Goal: Check status: Check status

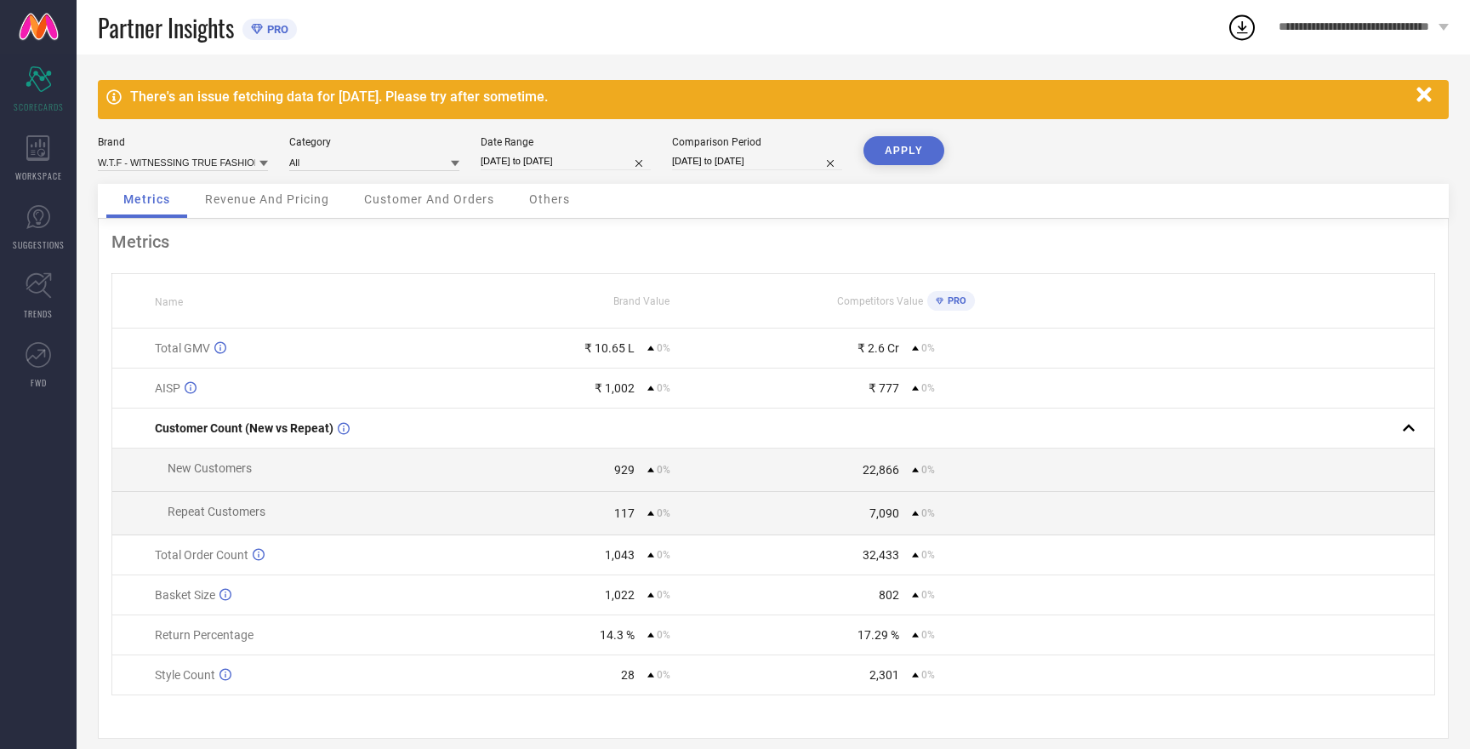
click at [555, 159] on input "[DATE] to [DATE]" at bounding box center [566, 161] width 170 height 18
select select "8"
select select "2025"
select select "9"
select select "2025"
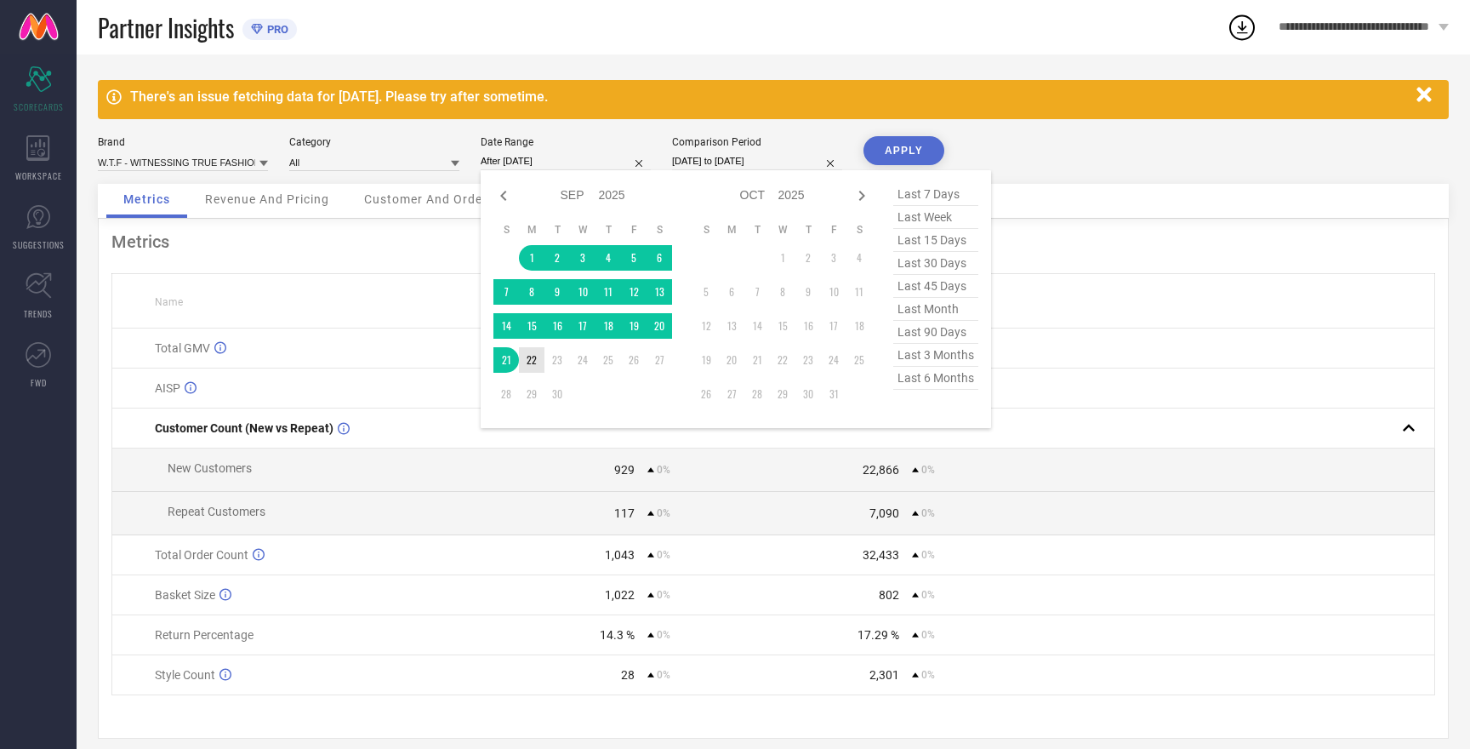
click at [529, 357] on td "22" at bounding box center [532, 360] width 26 height 26
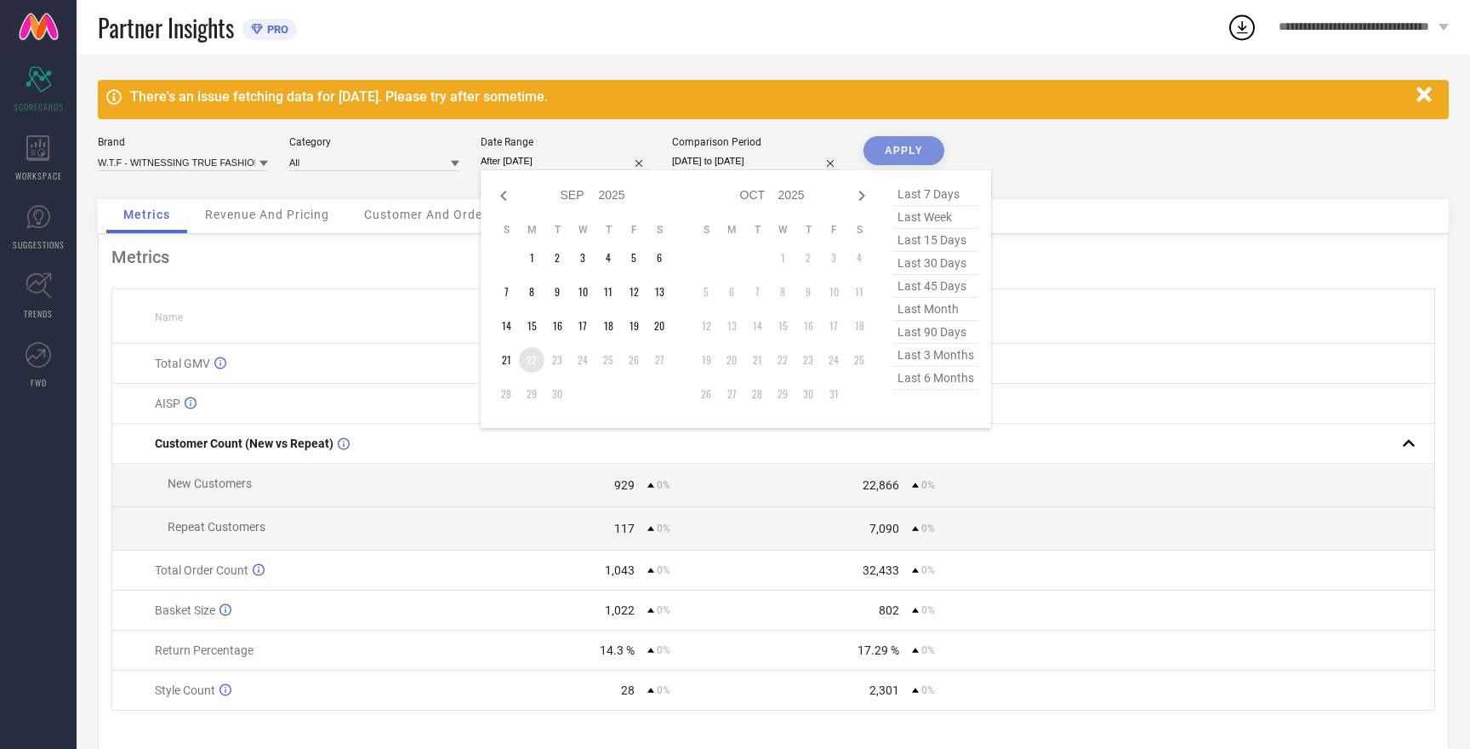
type input "[DATE] to [DATE]"
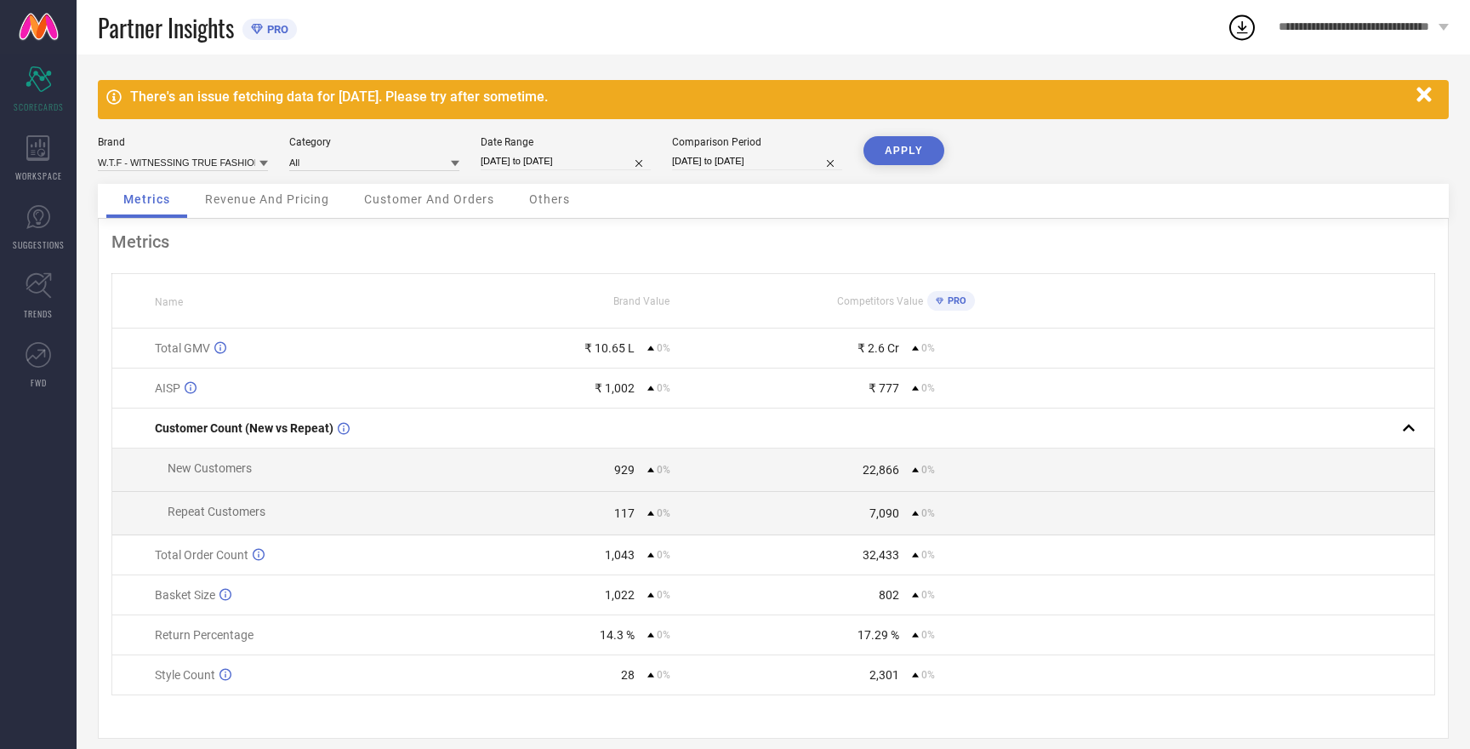
select select "8"
select select "2025"
select select "9"
select select "2025"
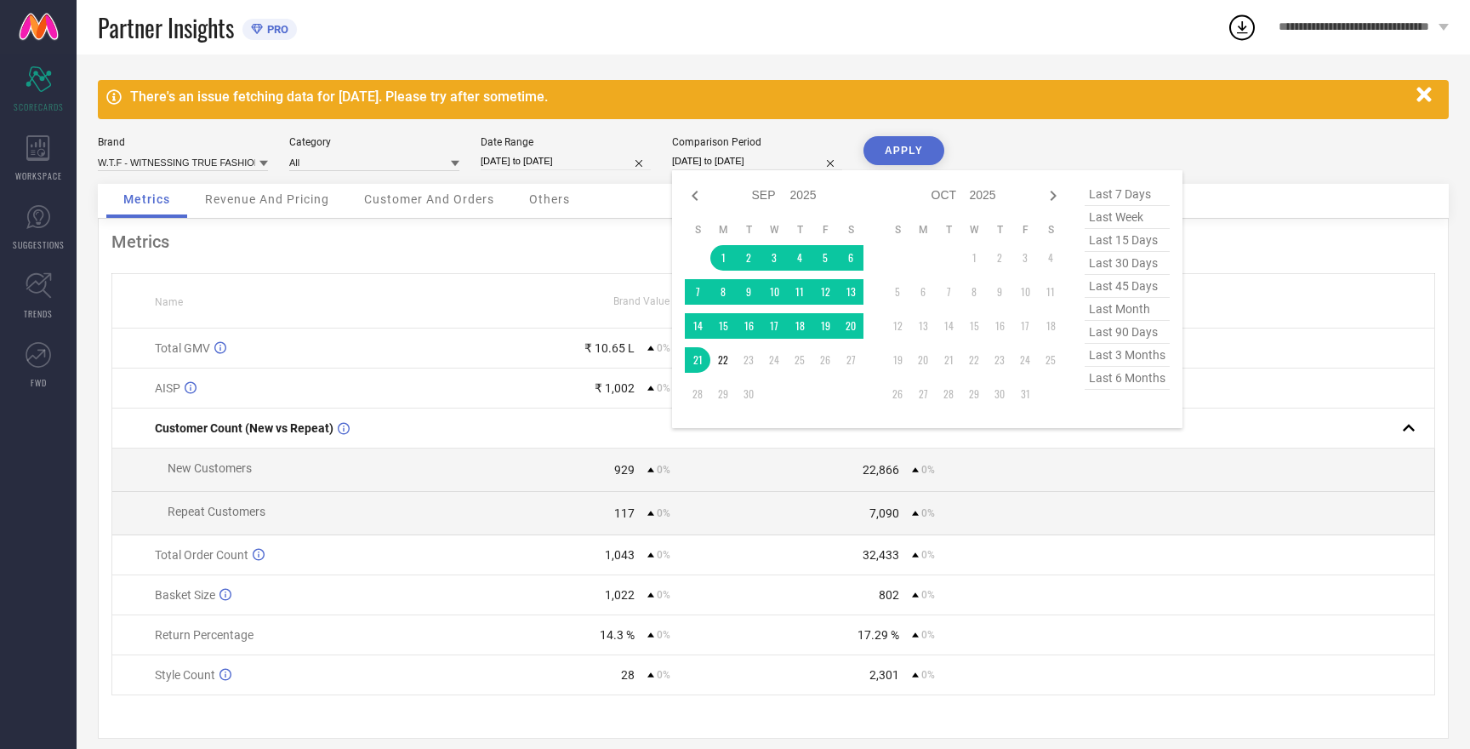
click at [737, 154] on input "[DATE] to [DATE]" at bounding box center [757, 161] width 170 height 18
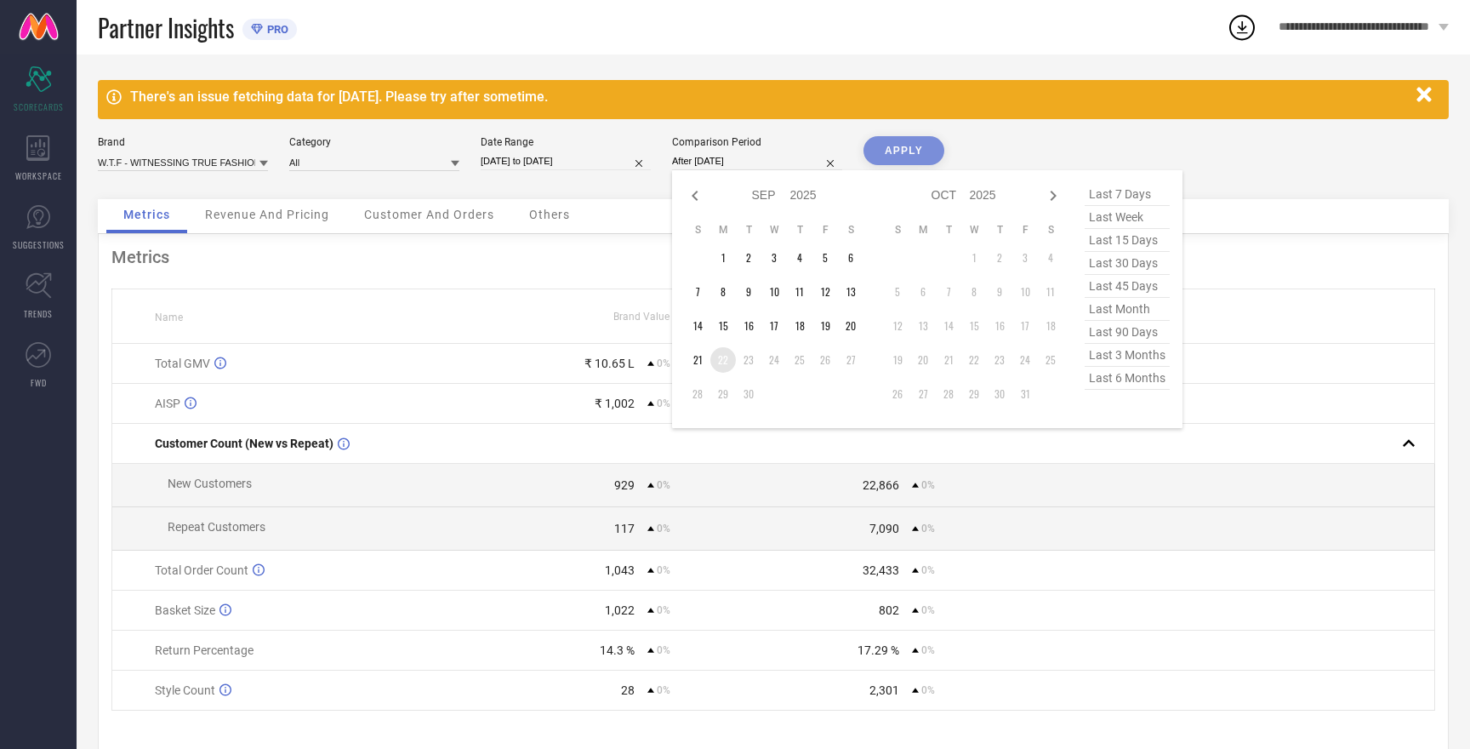
click at [727, 366] on td "22" at bounding box center [723, 360] width 26 height 26
type input "[DATE] to [DATE]"
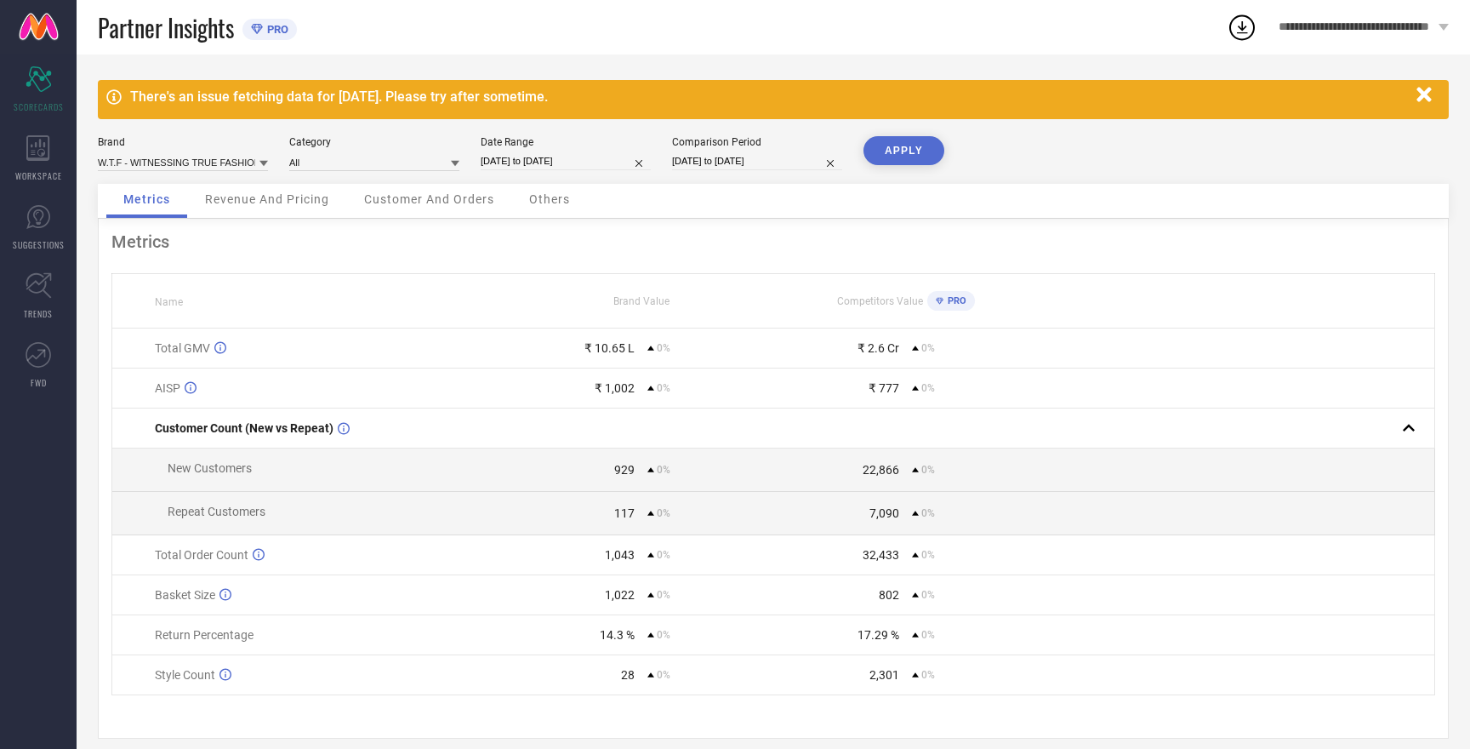
click at [898, 153] on button "APPLY" at bounding box center [904, 150] width 81 height 29
click at [904, 145] on button "APPLY" at bounding box center [904, 150] width 81 height 29
drag, startPoint x: 599, startPoint y: 349, endPoint x: 635, endPoint y: 350, distance: 35.7
click at [635, 350] on div "₹ 76,468 0%" at bounding box center [641, 348] width 263 height 14
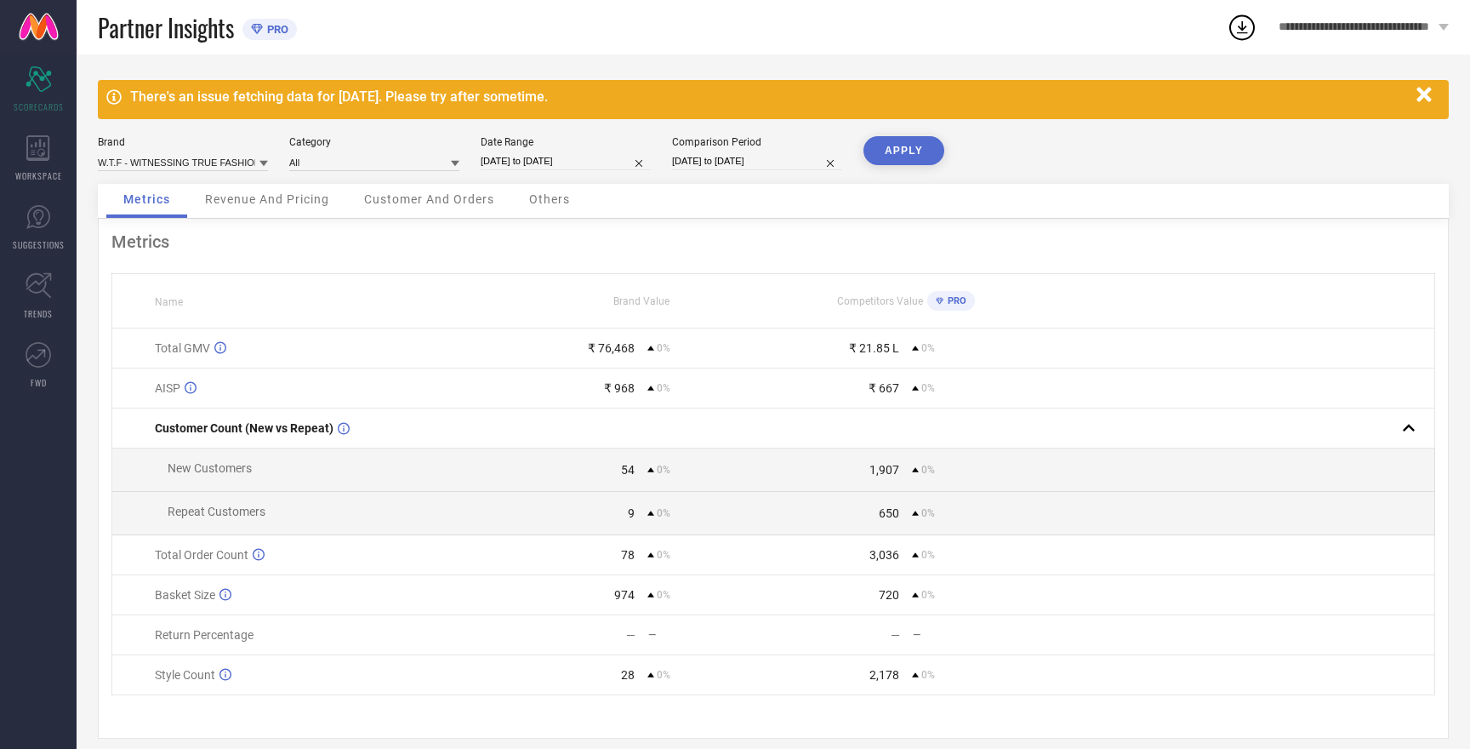
click at [720, 286] on th "Brand Value" at bounding box center [641, 301] width 265 height 54
click at [221, 162] on input at bounding box center [183, 162] width 170 height 18
click at [529, 159] on input "[DATE] to [DATE]" at bounding box center [566, 161] width 170 height 18
select select "8"
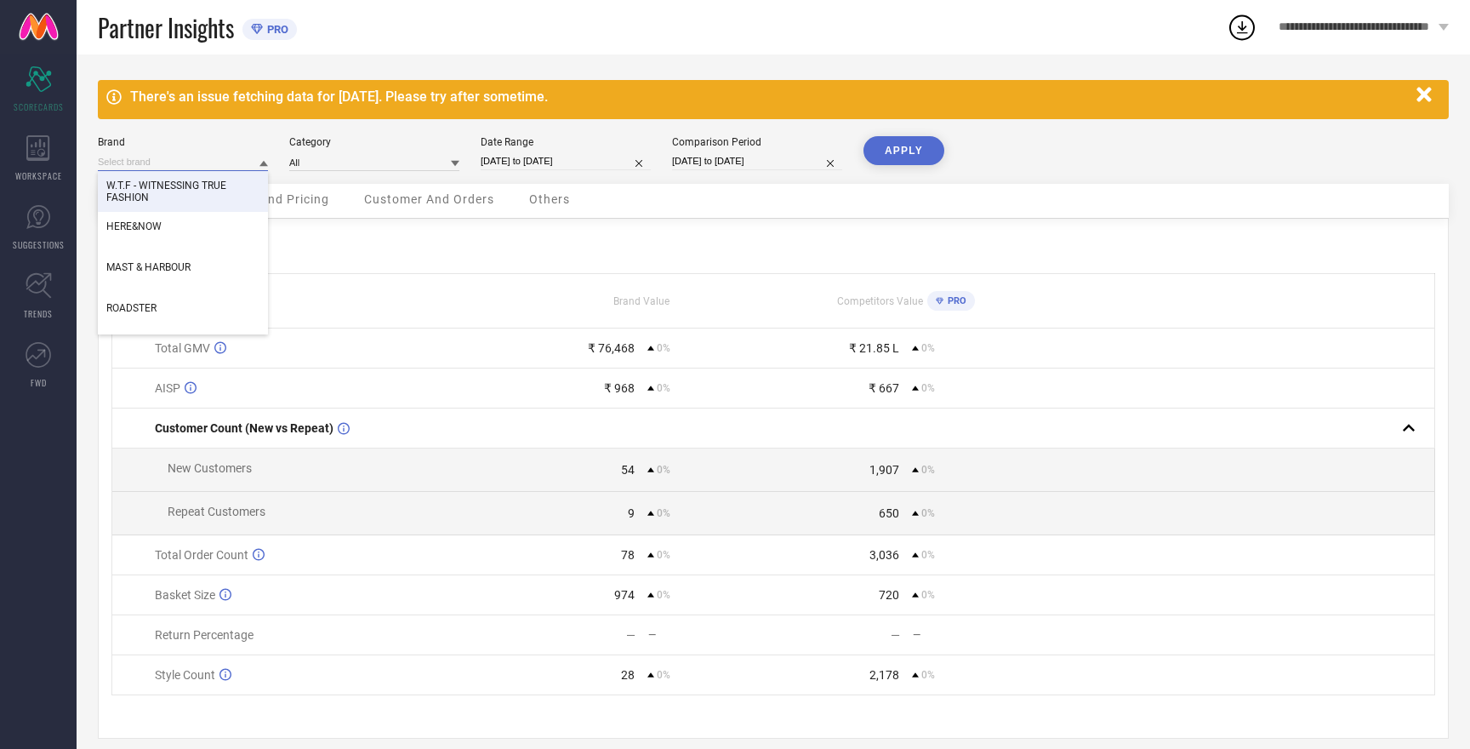
select select "2025"
select select "9"
select select "2025"
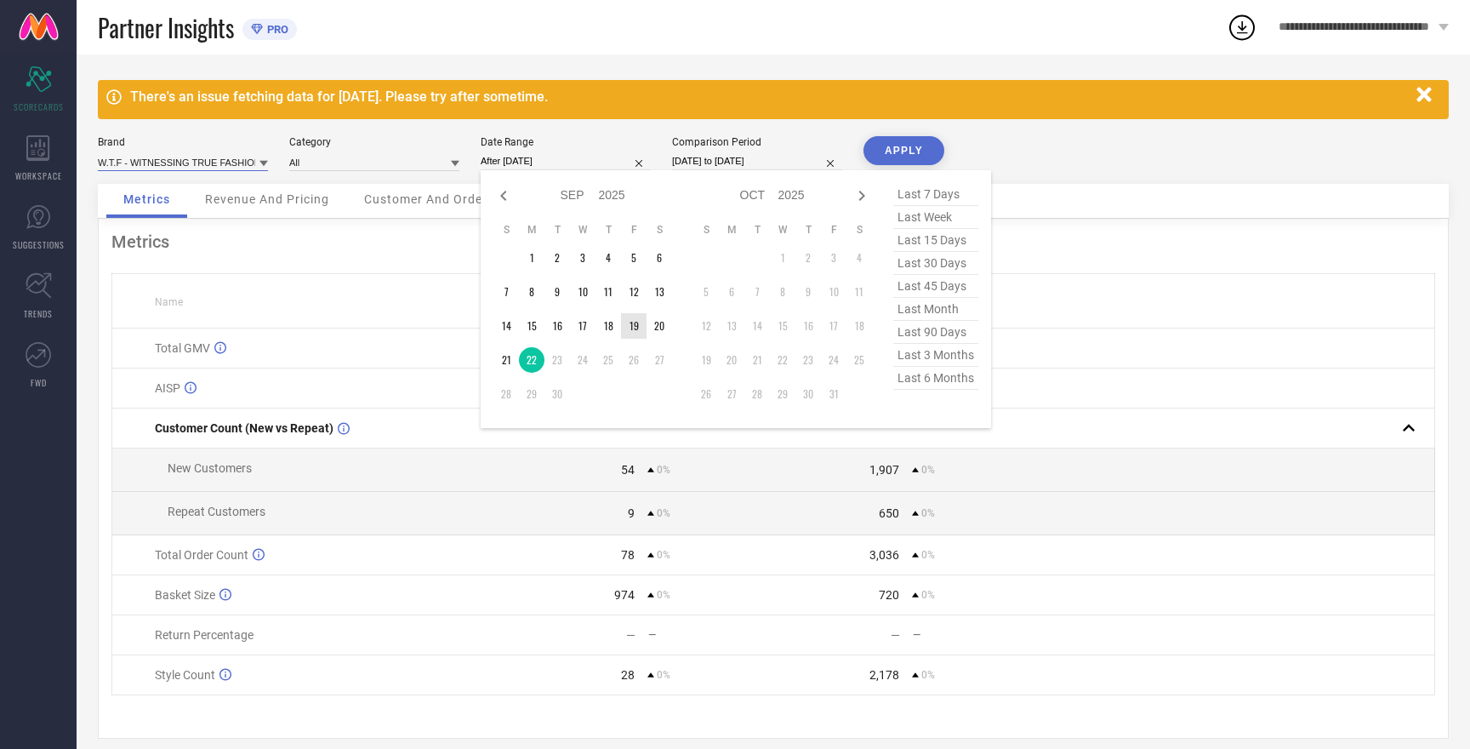
click at [635, 328] on td "19" at bounding box center [634, 326] width 26 height 26
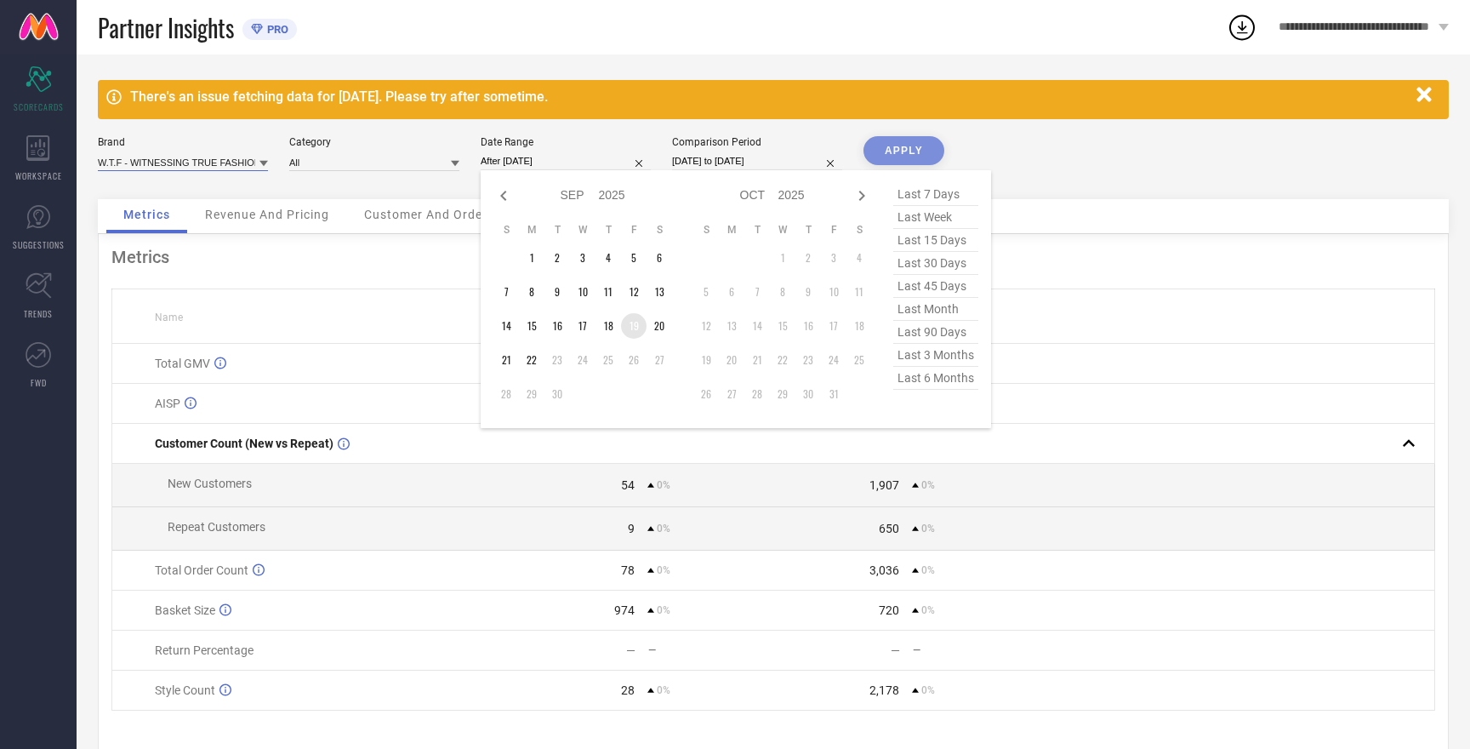
type input "[DATE] to [DATE]"
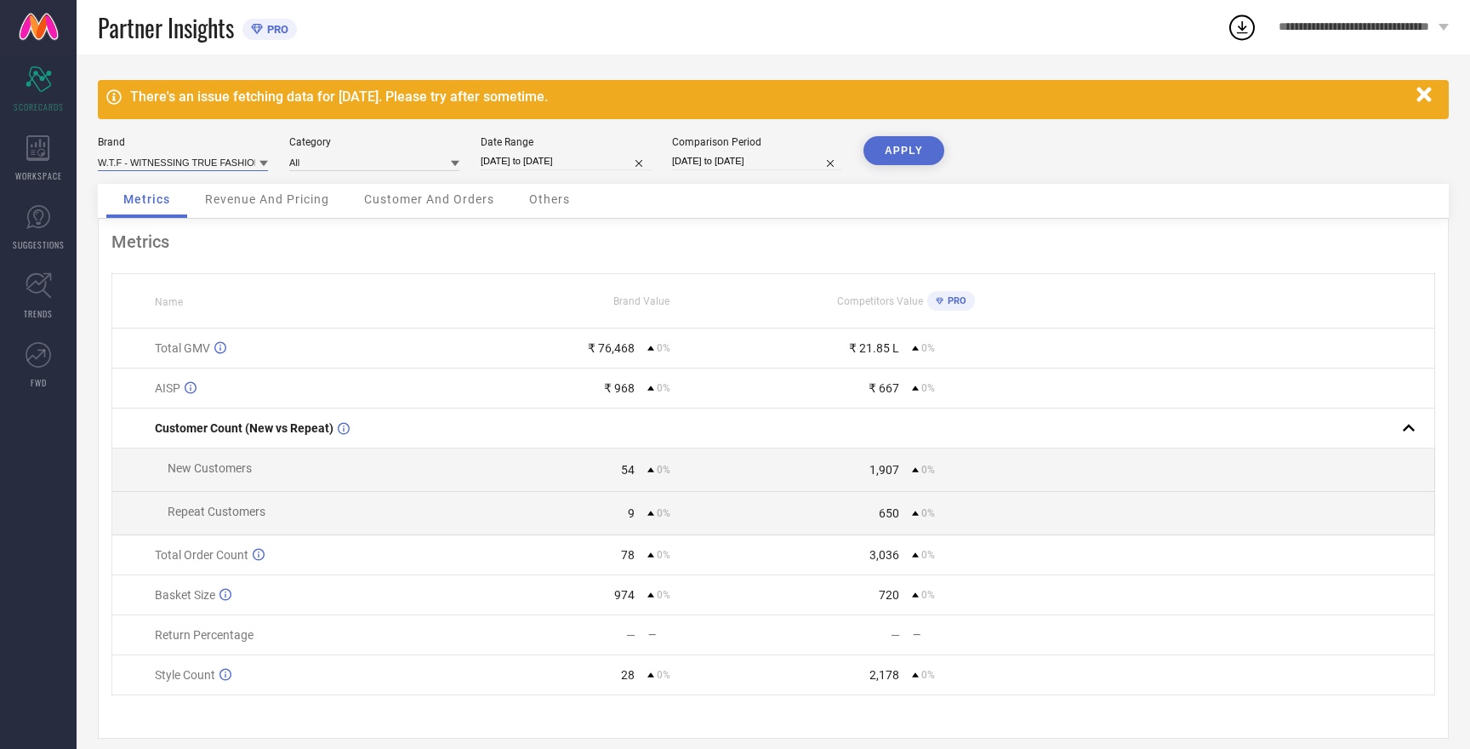
select select "8"
select select "2025"
select select "9"
select select "2025"
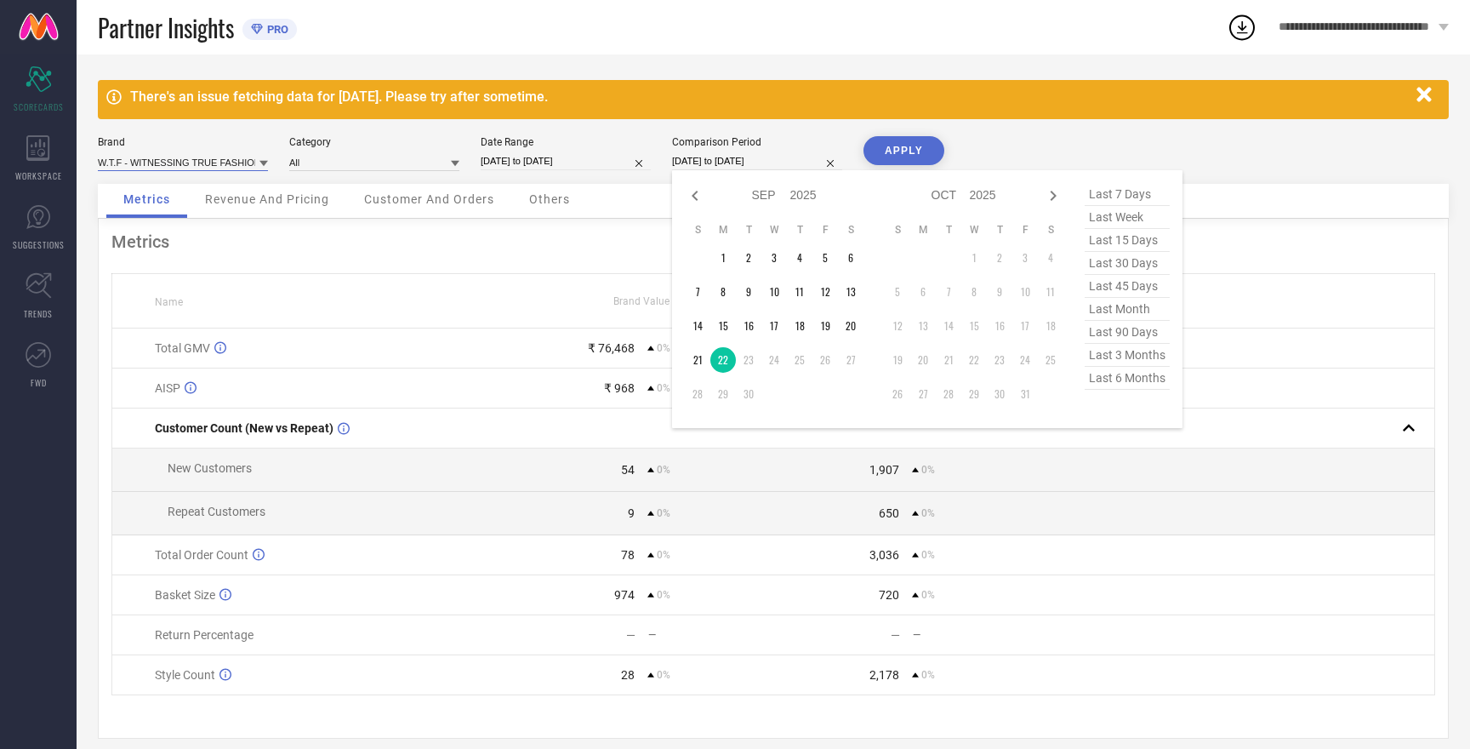
click at [723, 163] on input "[DATE] to [DATE]" at bounding box center [757, 161] width 170 height 18
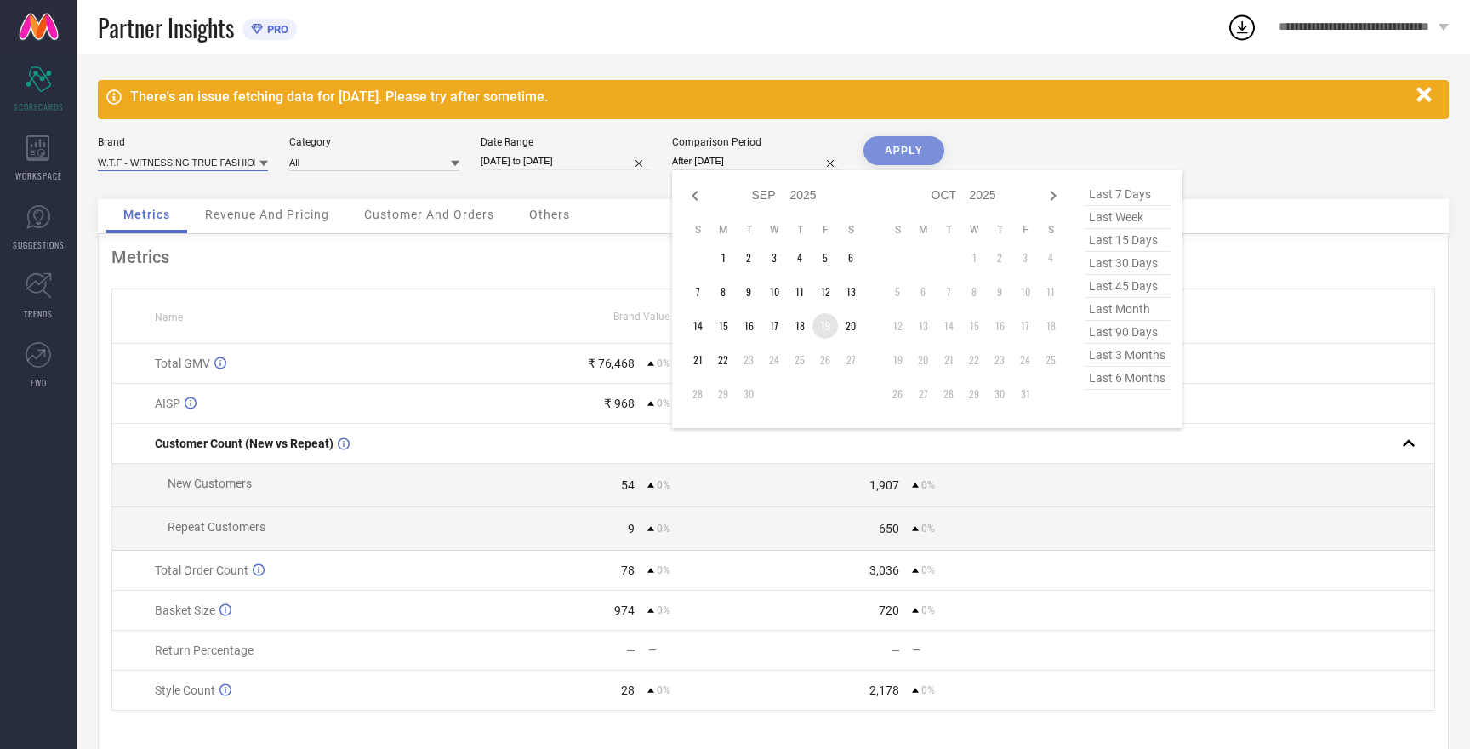
click at [828, 331] on td "19" at bounding box center [825, 326] width 26 height 26
type input "[DATE] to [DATE]"
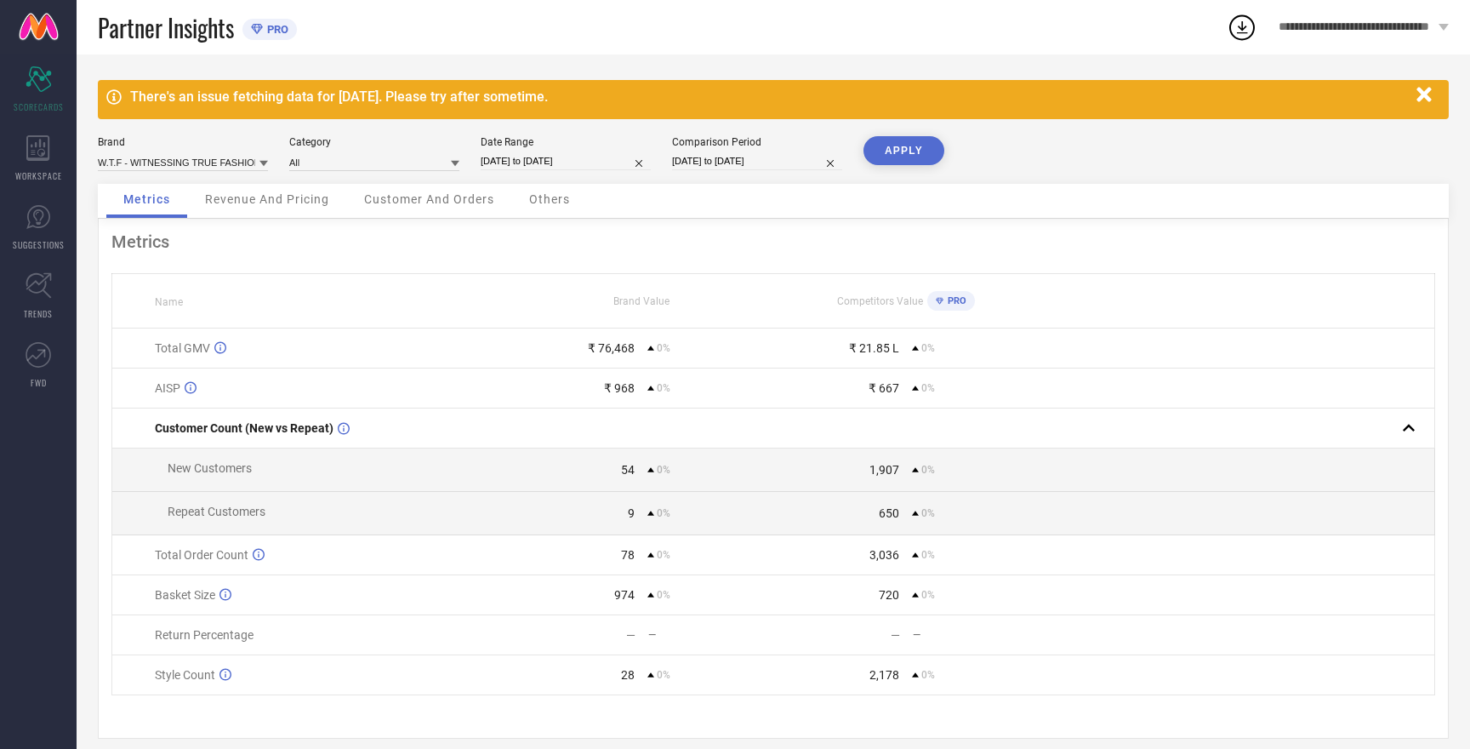
click at [906, 153] on button "APPLY" at bounding box center [904, 150] width 81 height 29
click at [902, 153] on button "APPLY" at bounding box center [904, 150] width 81 height 29
click at [181, 162] on input at bounding box center [183, 162] width 170 height 18
click at [168, 262] on span "MAST & HARBOUR" at bounding box center [148, 267] width 84 height 12
type input "All"
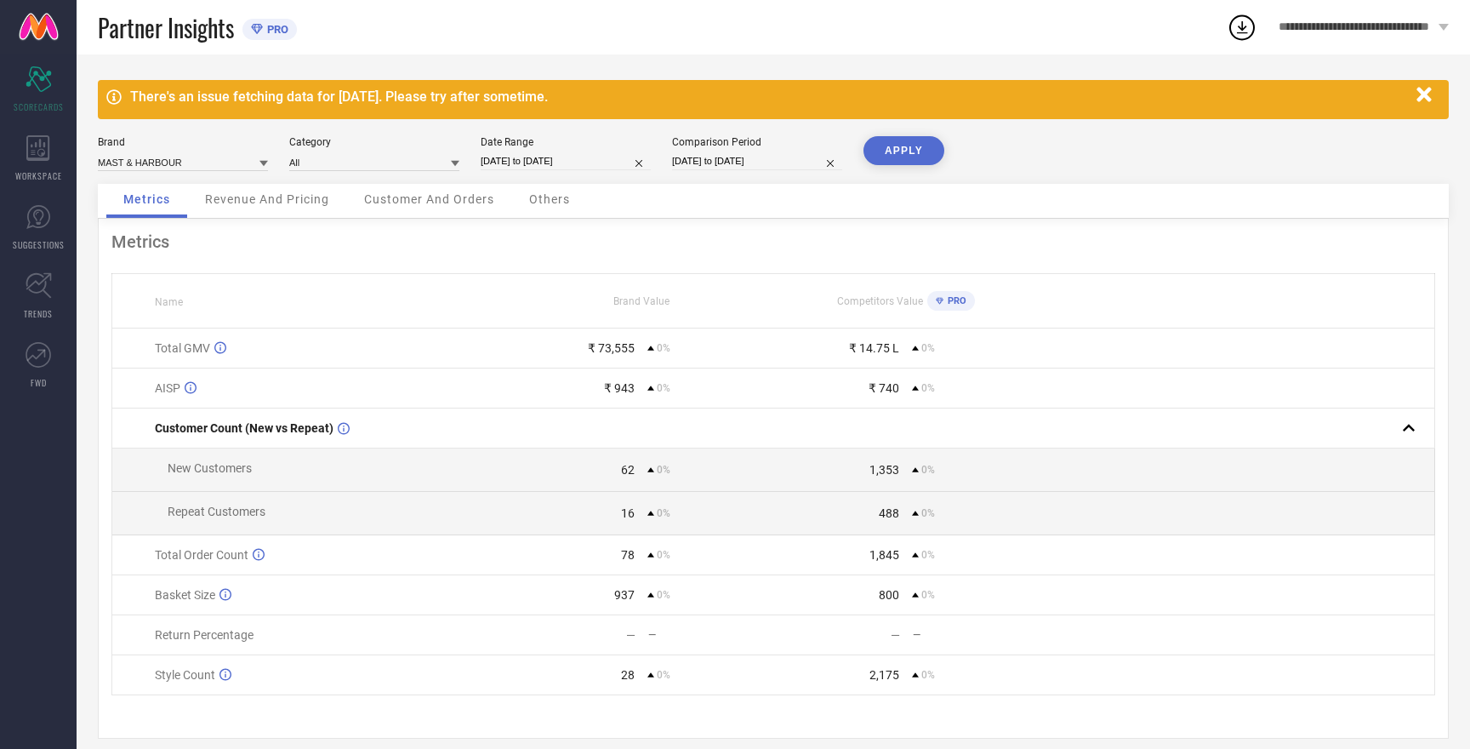
click at [915, 148] on button "APPLY" at bounding box center [904, 150] width 81 height 29
click at [915, 160] on button "APPLY" at bounding box center [904, 150] width 81 height 29
select select "8"
select select "2025"
select select "9"
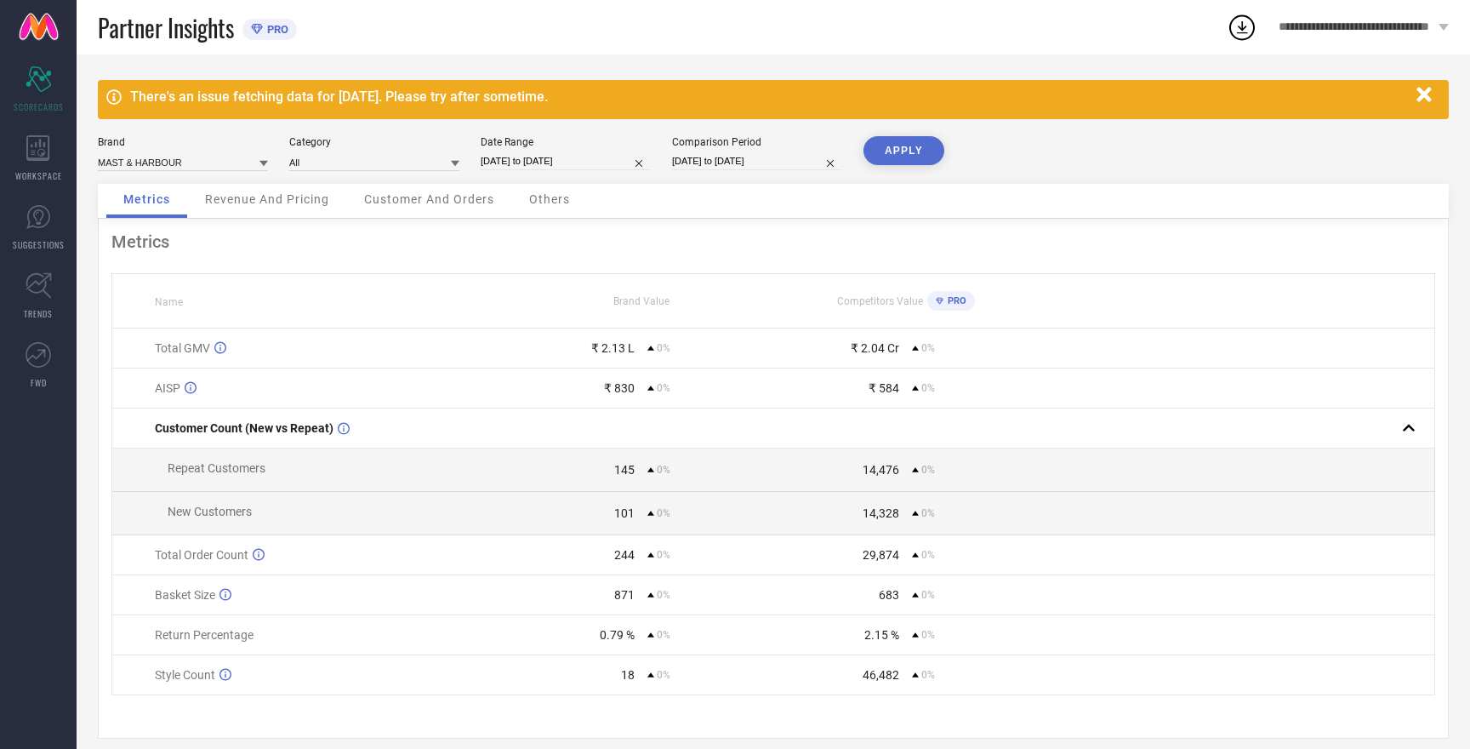
select select "2025"
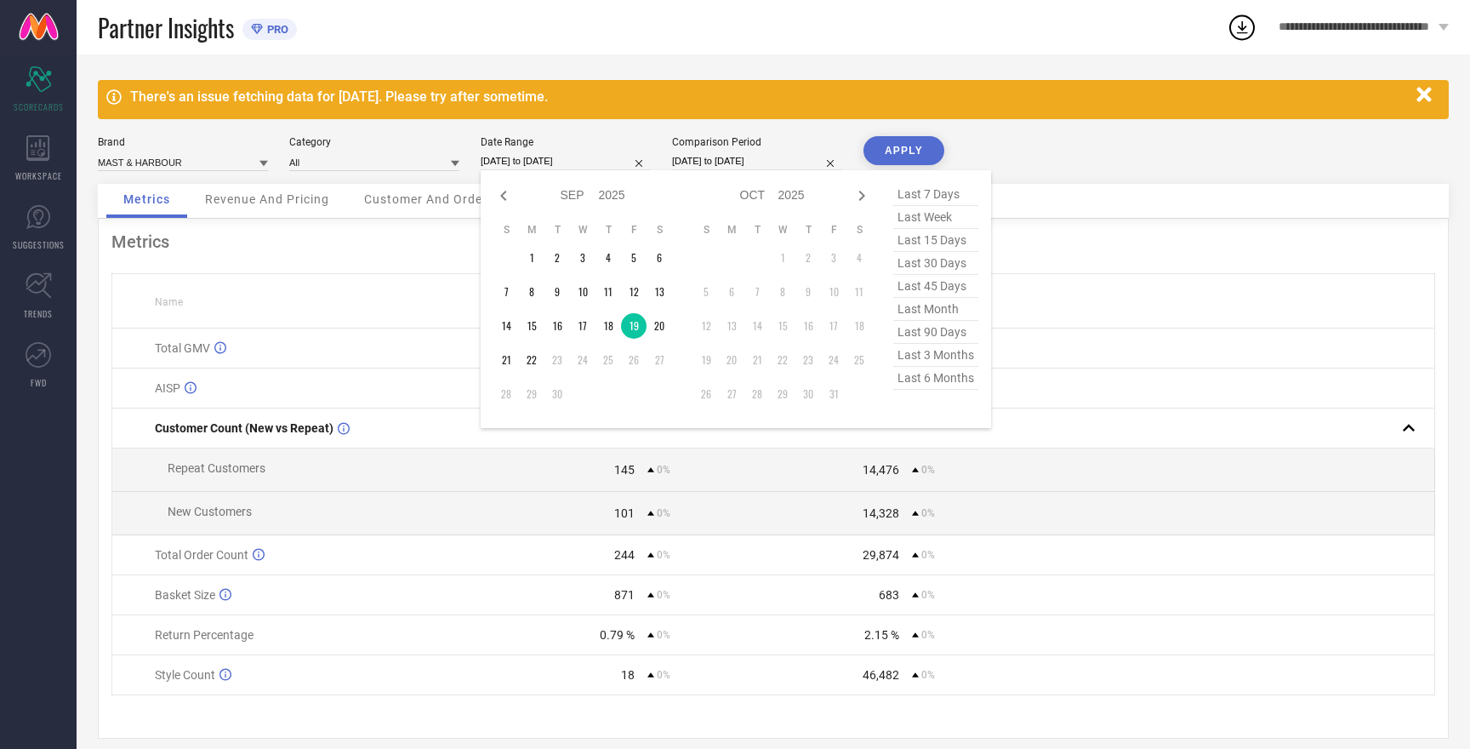
click at [539, 159] on input "[DATE] to [DATE]" at bounding box center [566, 161] width 170 height 18
click at [657, 326] on td "20" at bounding box center [660, 326] width 26 height 26
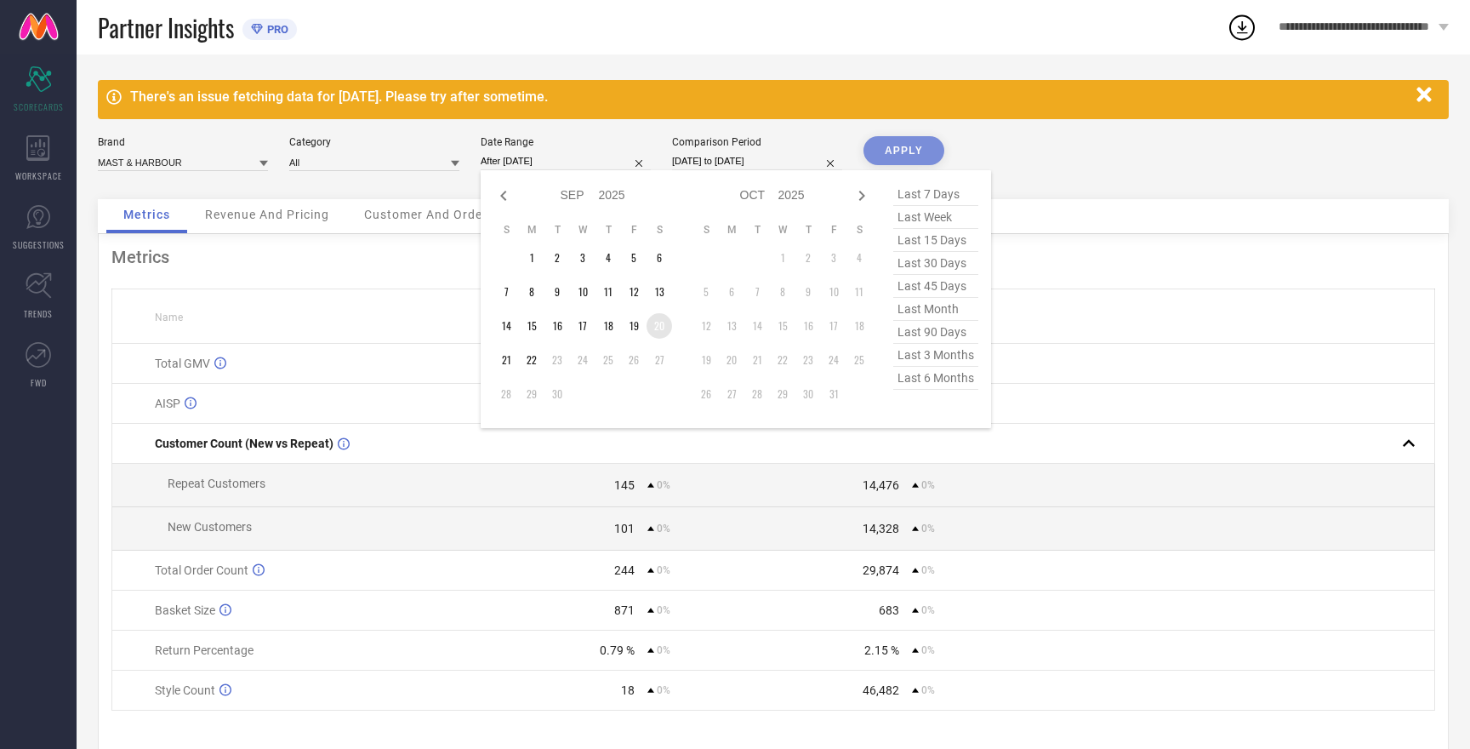
type input "[DATE] to [DATE]"
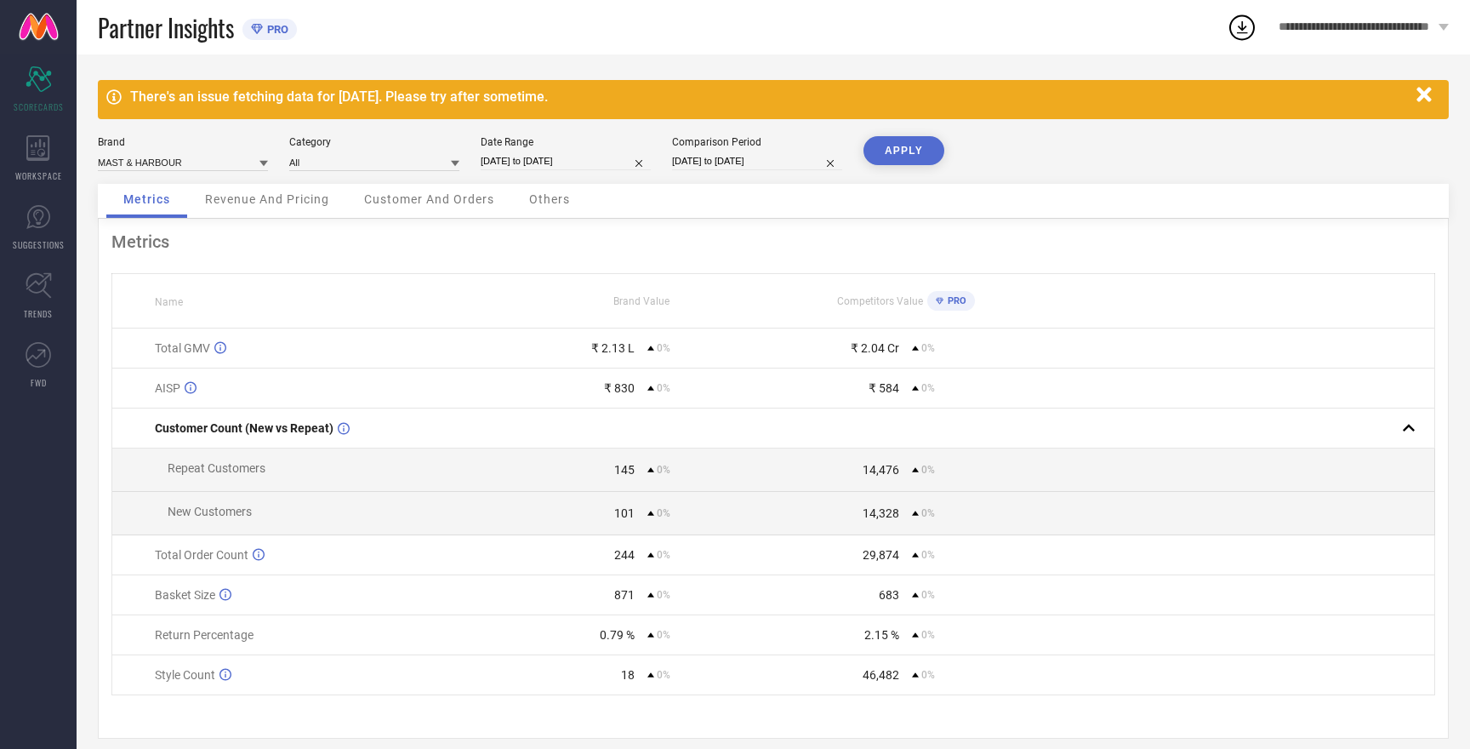
click at [749, 164] on input "[DATE] to [DATE]" at bounding box center [757, 161] width 170 height 18
select select "8"
select select "2025"
select select "9"
select select "2025"
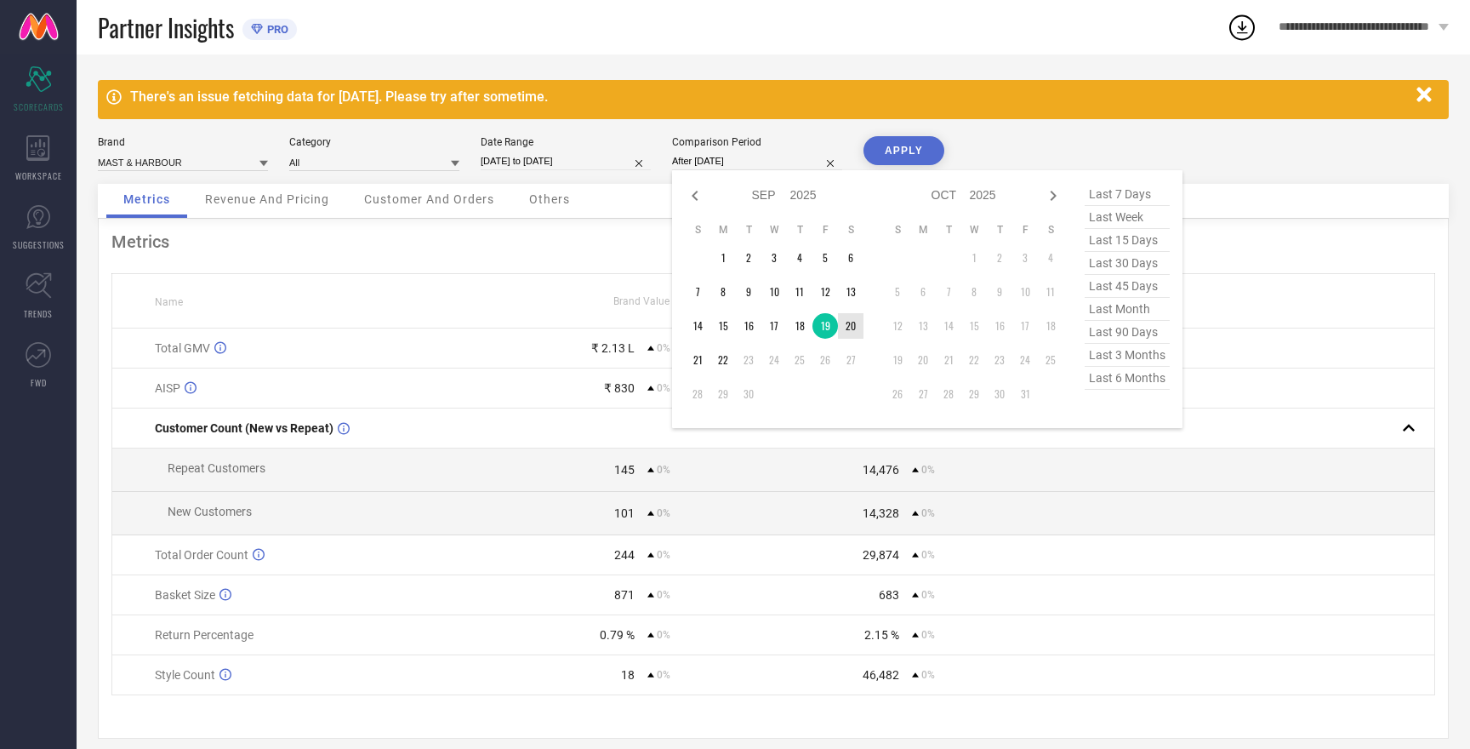
click at [847, 332] on td "20" at bounding box center [851, 326] width 26 height 26
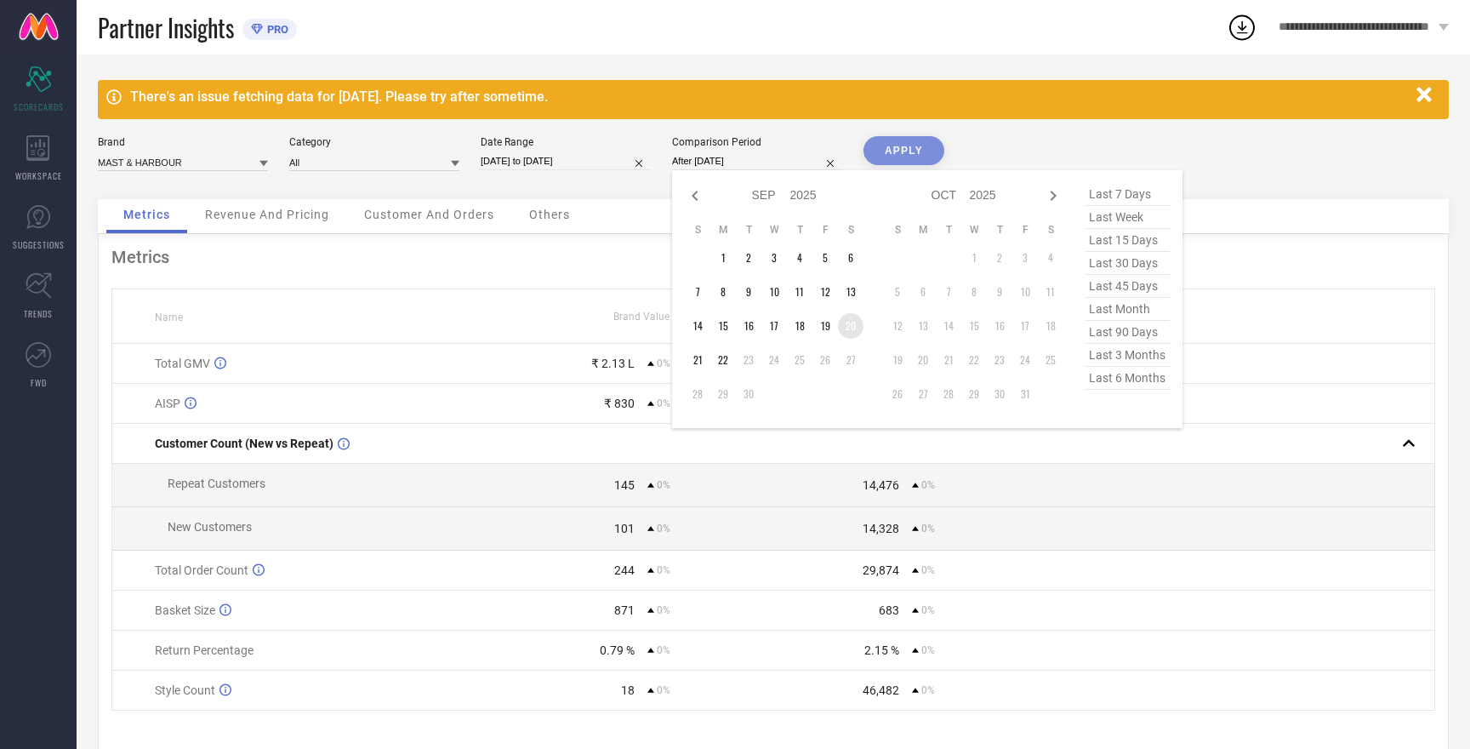
type input "[DATE] to [DATE]"
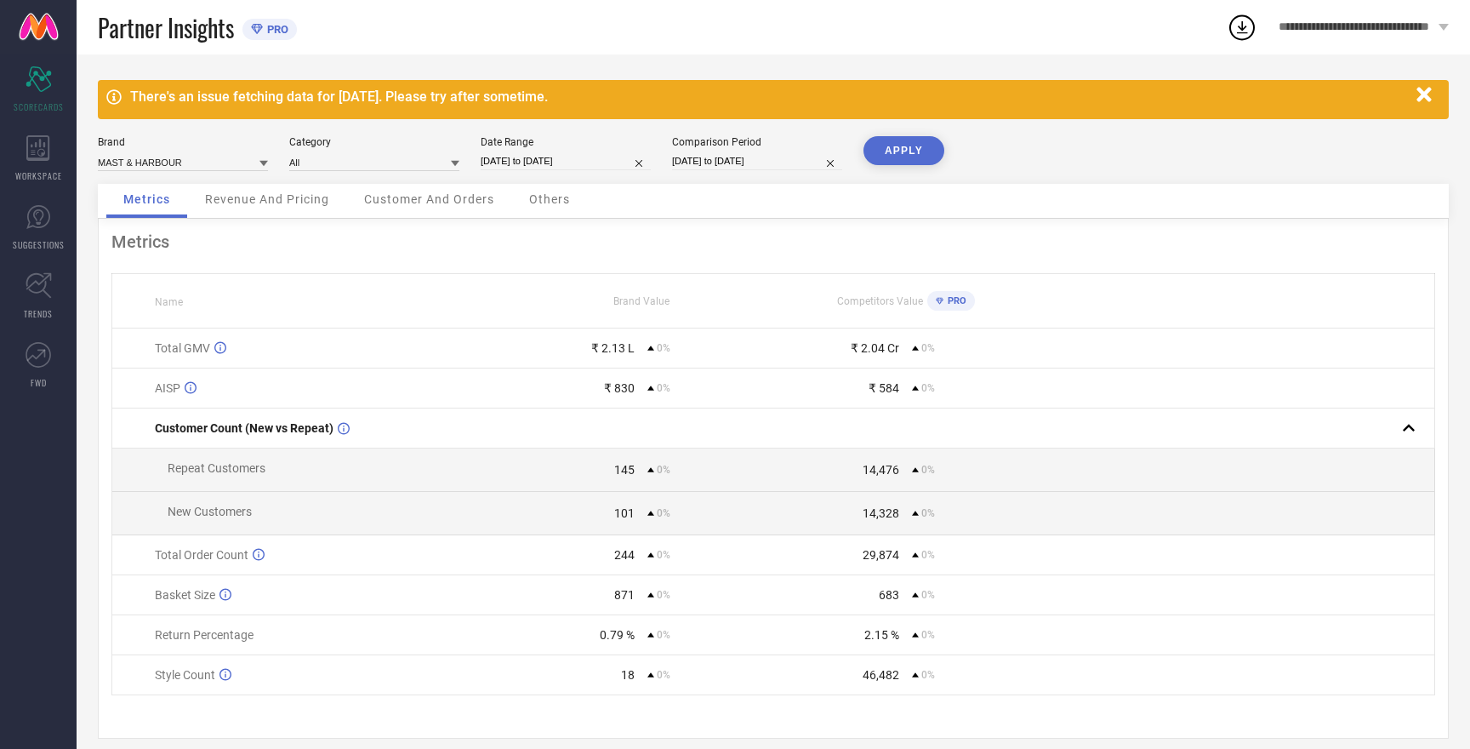
click at [912, 151] on button "APPLY" at bounding box center [904, 150] width 81 height 29
drag, startPoint x: 621, startPoint y: 389, endPoint x: 635, endPoint y: 388, distance: 13.6
click at [635, 388] on div "₹ 823 0%" at bounding box center [641, 388] width 263 height 14
click at [766, 236] on div "Metrics" at bounding box center [773, 241] width 1324 height 20
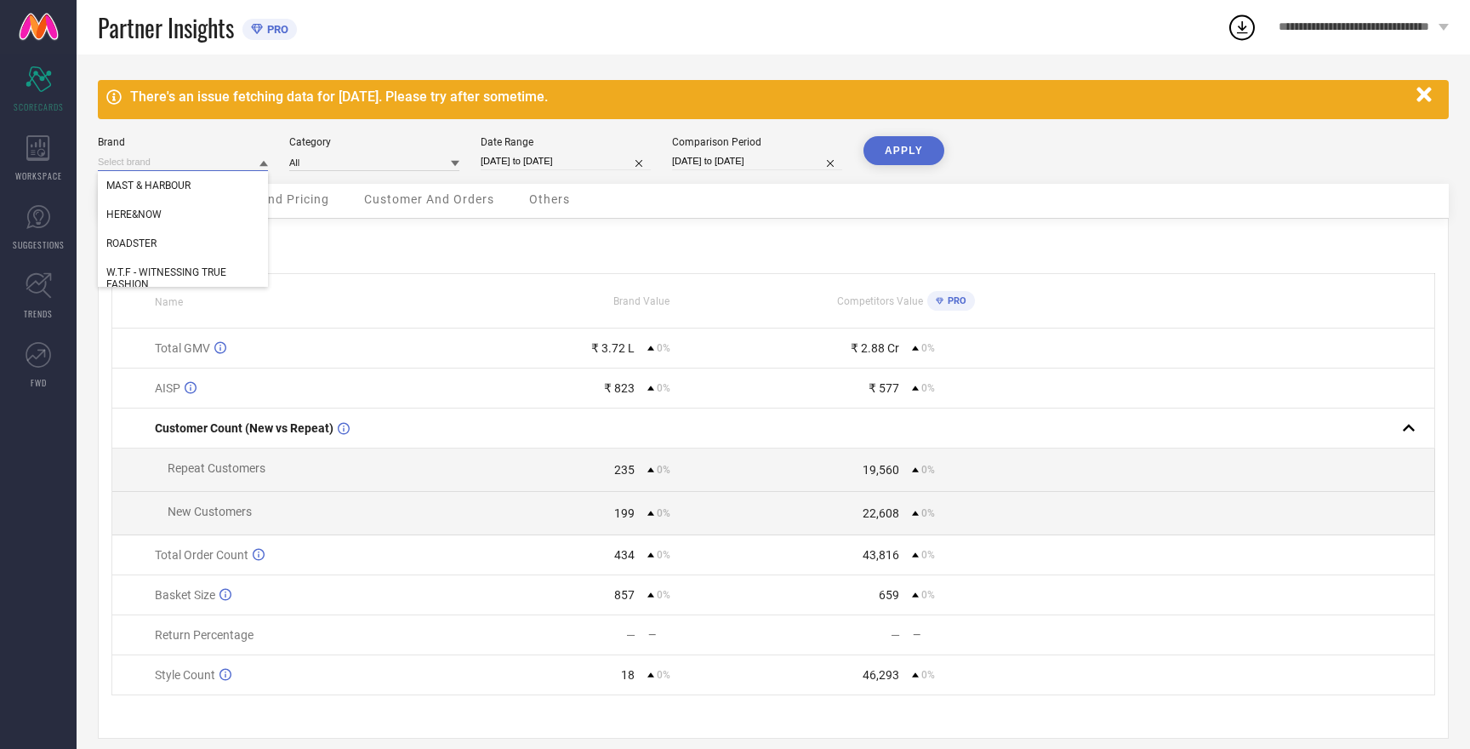
click at [183, 161] on input at bounding box center [183, 162] width 170 height 18
click at [155, 215] on span "HERE&NOW" at bounding box center [133, 214] width 55 height 12
type input "All"
click at [904, 157] on button "APPLY" at bounding box center [904, 150] width 81 height 29
click at [135, 162] on input at bounding box center [183, 162] width 170 height 18
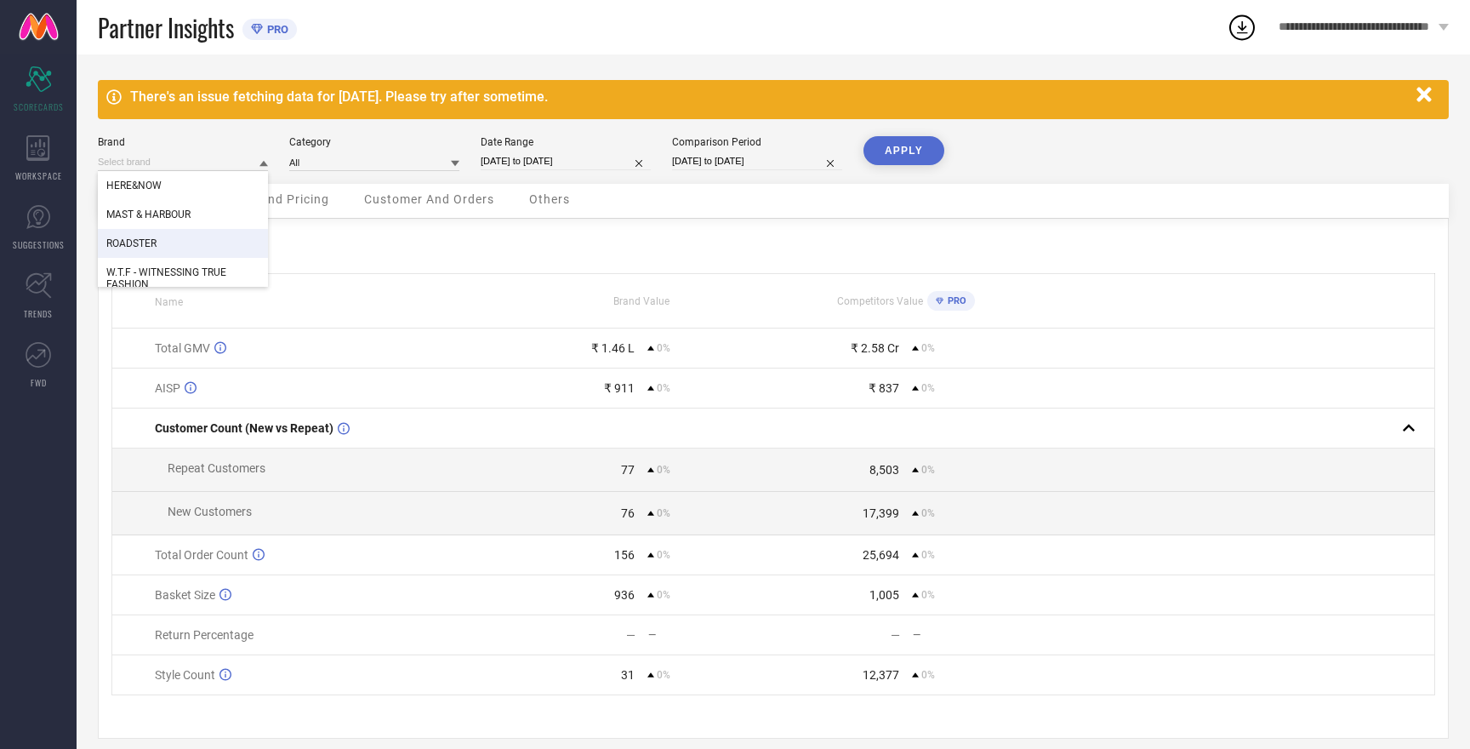
click at [140, 247] on span "ROADSTER" at bounding box center [131, 243] width 50 height 12
type input "All"
click at [892, 151] on button "APPLY" at bounding box center [904, 150] width 81 height 29
click at [145, 165] on input at bounding box center [183, 162] width 170 height 18
click at [165, 270] on span "W.T.F - WITNESSING TRUE FASHION" at bounding box center [182, 278] width 153 height 24
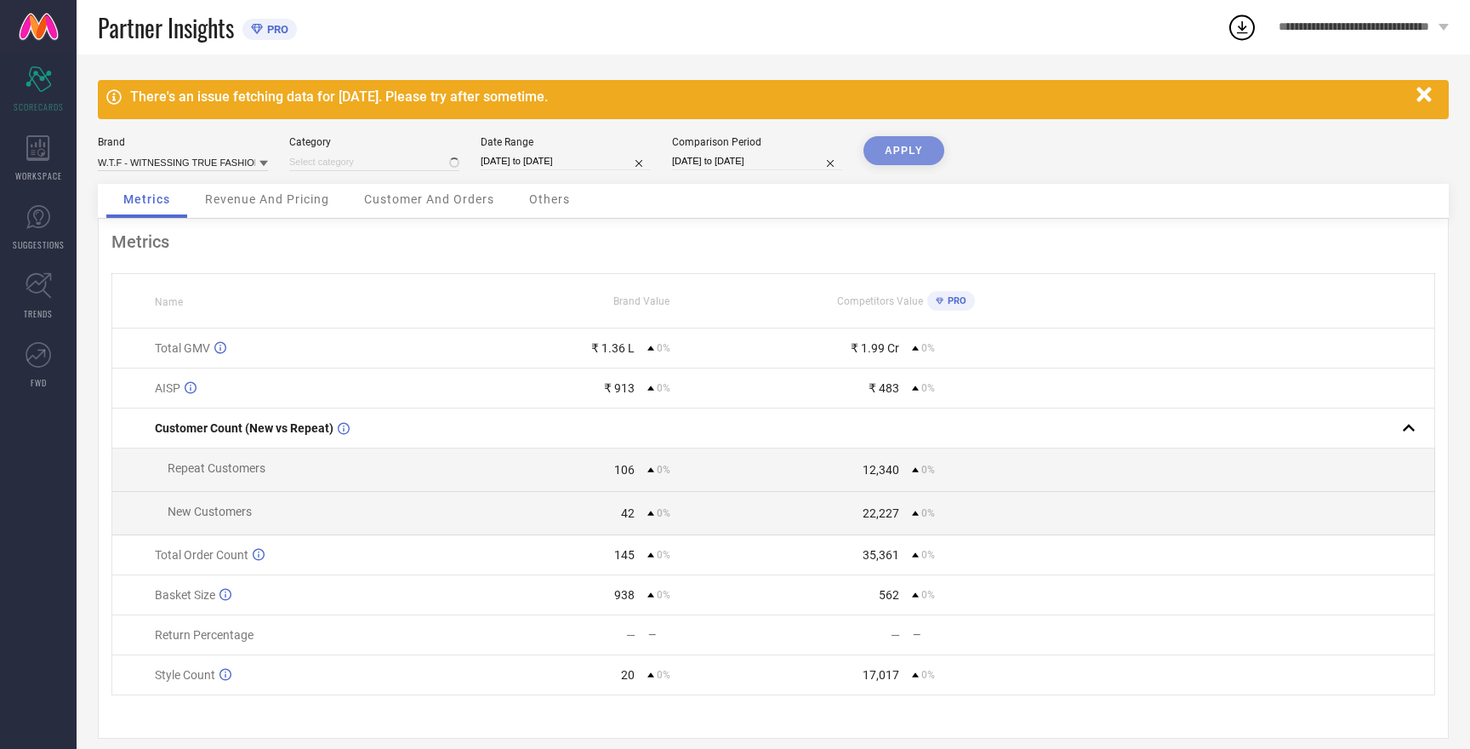
type input "All"
click at [905, 152] on button "APPLY" at bounding box center [904, 150] width 81 height 29
click at [908, 160] on button "APPLY" at bounding box center [904, 150] width 81 height 29
drag, startPoint x: 601, startPoint y: 350, endPoint x: 633, endPoint y: 350, distance: 31.5
click at [633, 350] on div "₹ 92,743" at bounding box center [611, 348] width 47 height 14
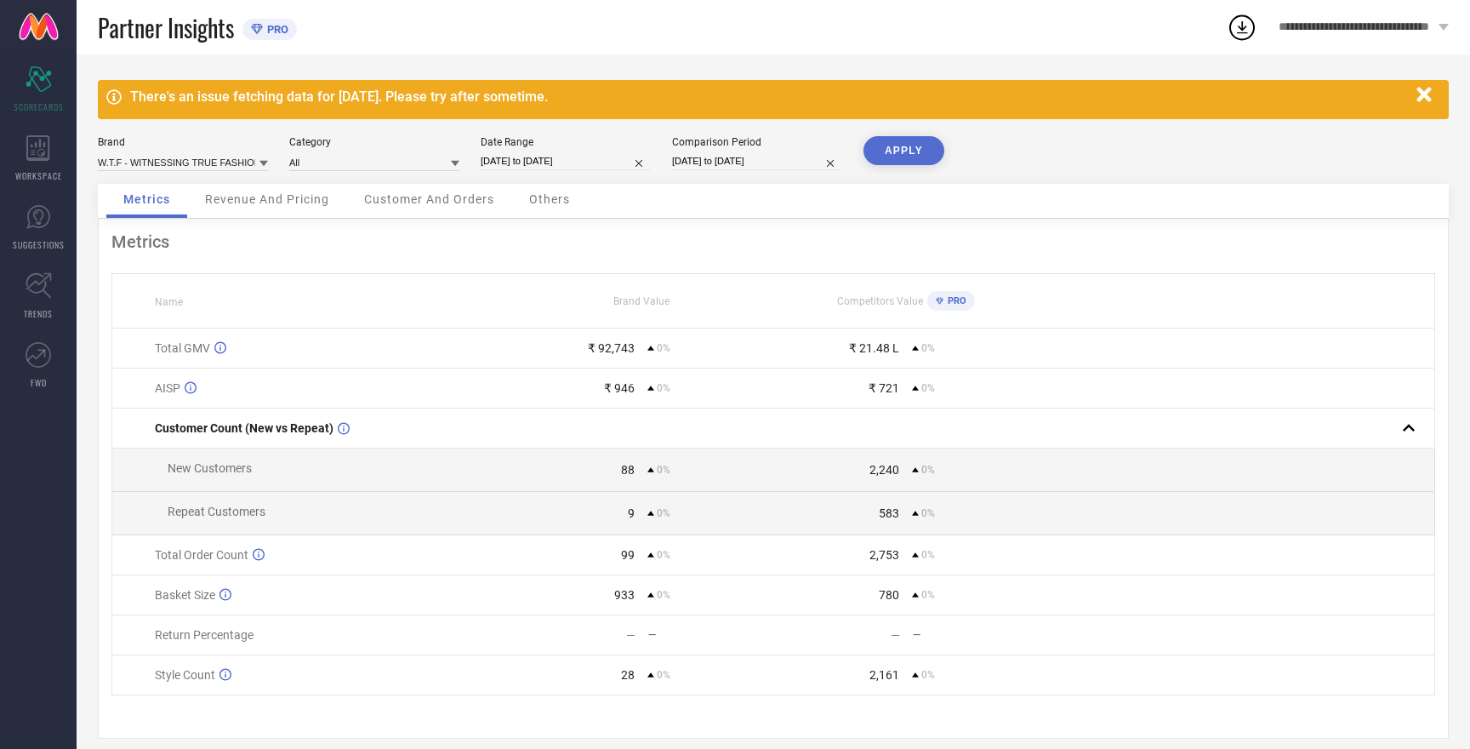
click at [687, 192] on div "Metrics Revenue And Pricing Customer And Orders Others" at bounding box center [773, 201] width 1351 height 35
select select "8"
select select "2025"
select select "9"
select select "2025"
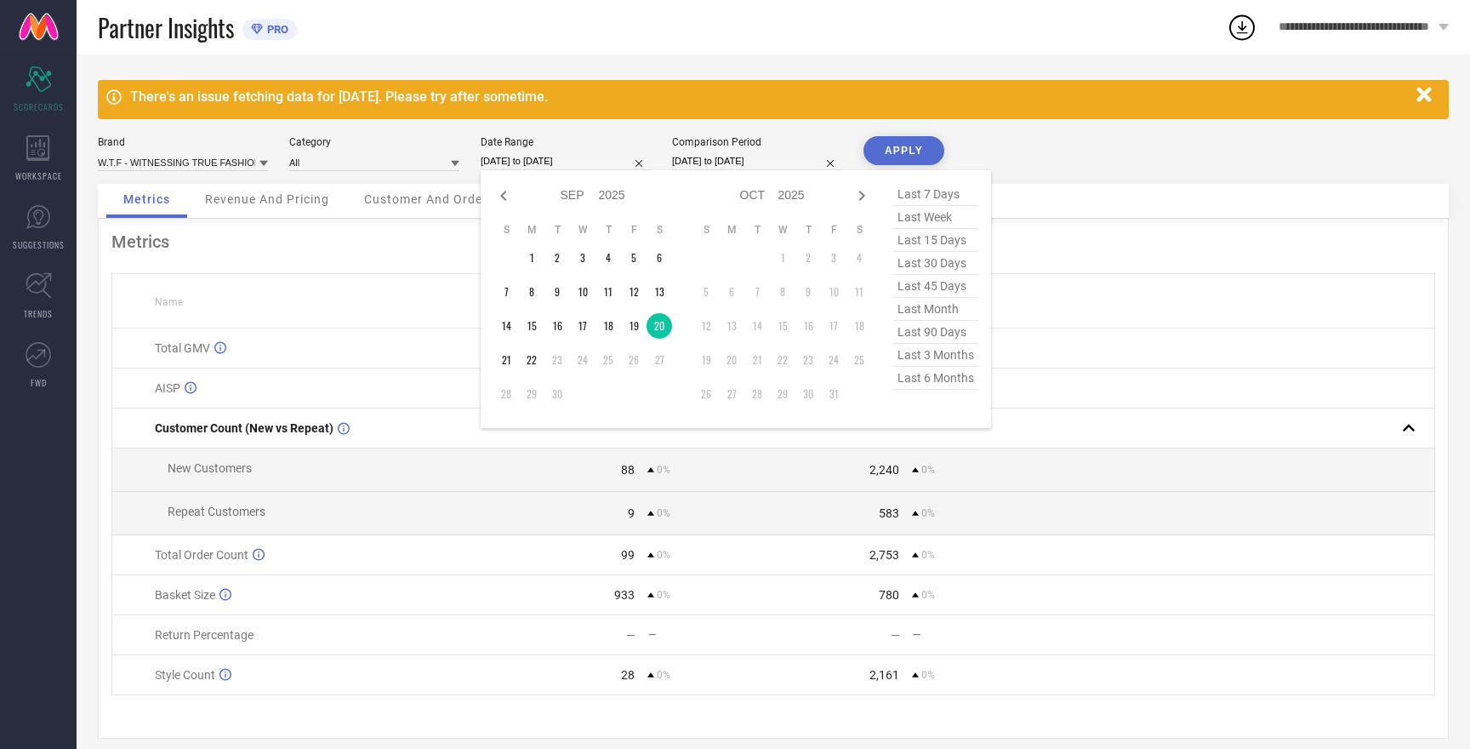
click at [563, 159] on input "[DATE] to [DATE]" at bounding box center [566, 161] width 170 height 18
click at [613, 75] on div "There's an issue fetching data for [DATE]. Please try after sometime. Brand W.T…" at bounding box center [774, 409] width 1394 height 710
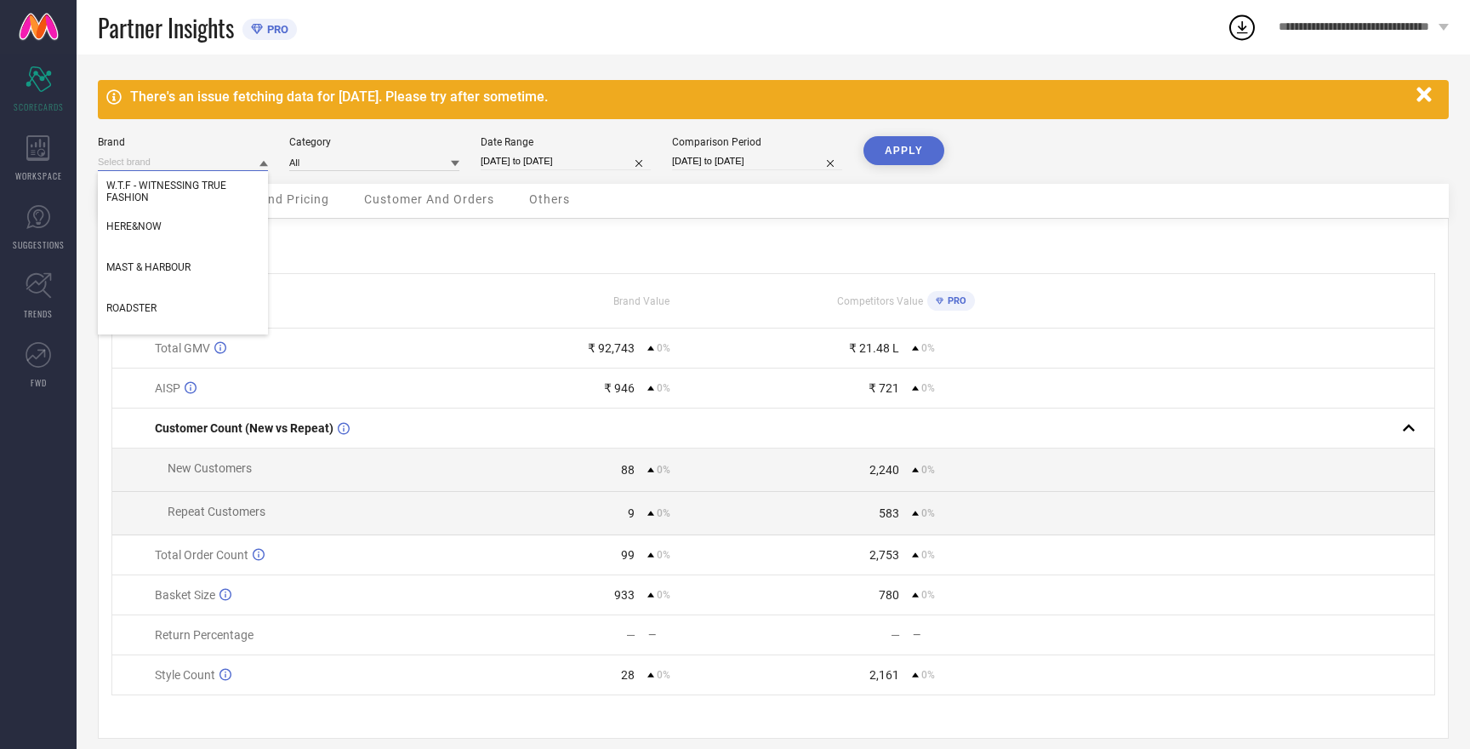
click at [165, 163] on input at bounding box center [183, 162] width 170 height 18
click at [151, 229] on span "HERE&NOW" at bounding box center [133, 226] width 55 height 12
type input "All"
click at [921, 151] on button "APPLY" at bounding box center [904, 150] width 81 height 29
click at [136, 159] on input at bounding box center [183, 162] width 170 height 18
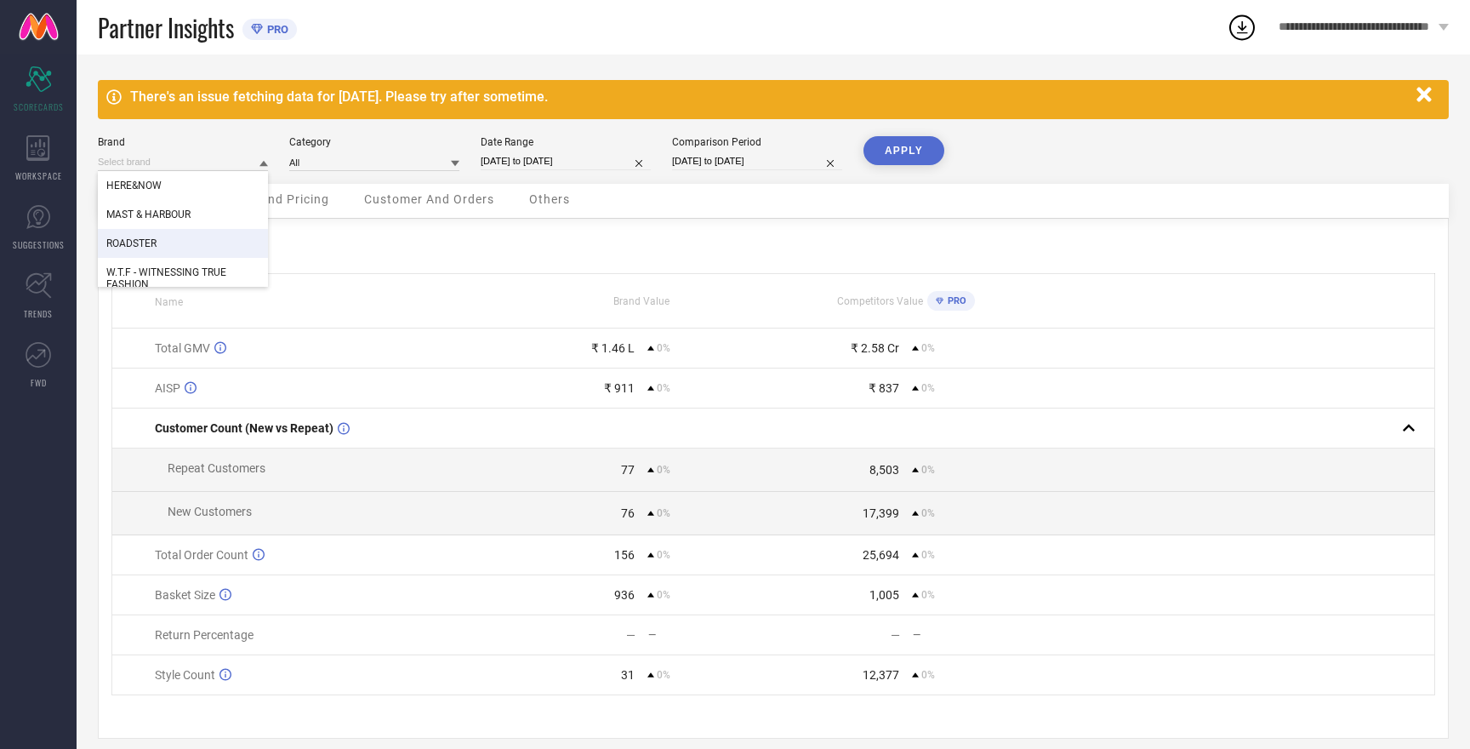
click at [137, 247] on span "ROADSTER" at bounding box center [131, 243] width 50 height 12
type input "All"
click at [911, 148] on button "APPLY" at bounding box center [904, 150] width 81 height 29
click at [141, 160] on input at bounding box center [183, 162] width 170 height 18
click at [144, 216] on span "HERE&NOW" at bounding box center [133, 214] width 55 height 12
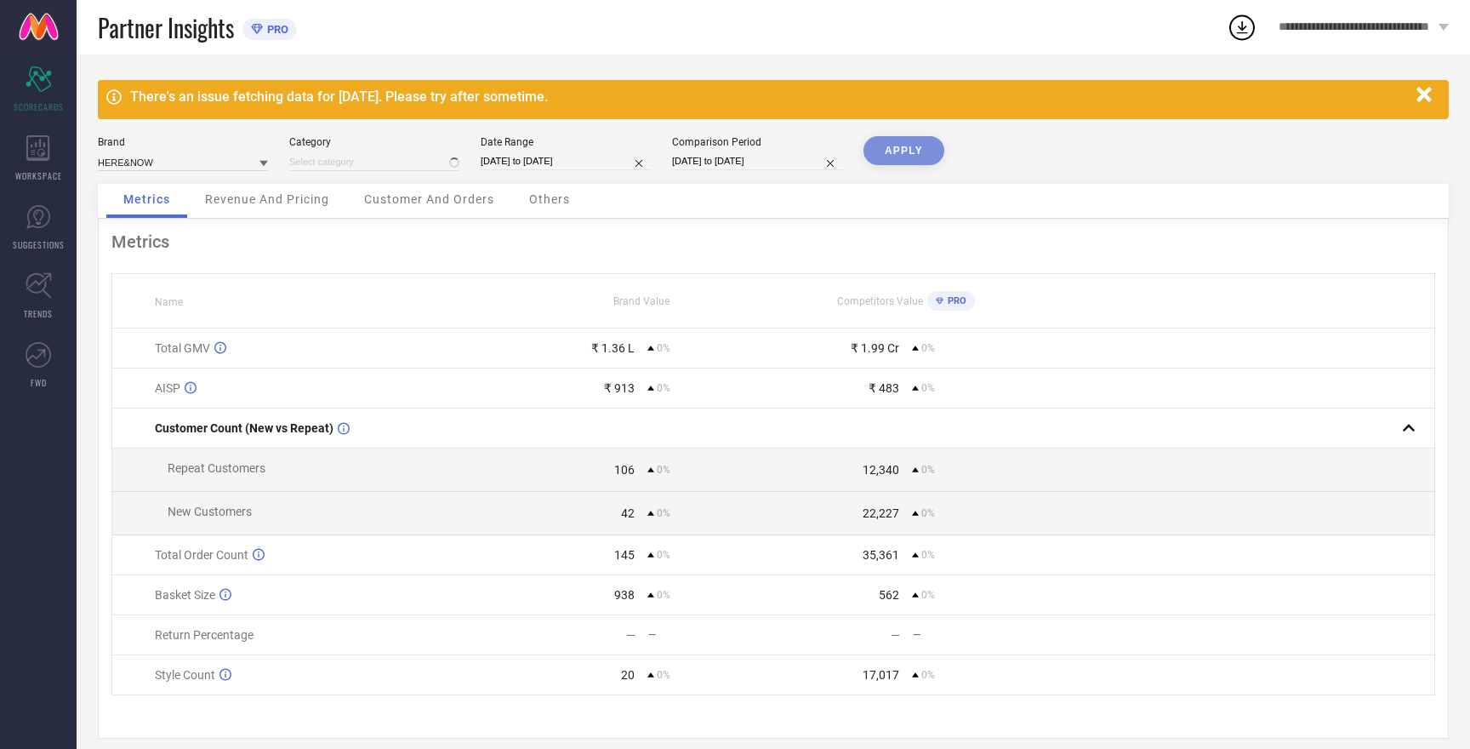
type input "All"
click at [912, 151] on button "APPLY" at bounding box center [904, 150] width 81 height 29
click at [125, 157] on input at bounding box center [183, 162] width 170 height 18
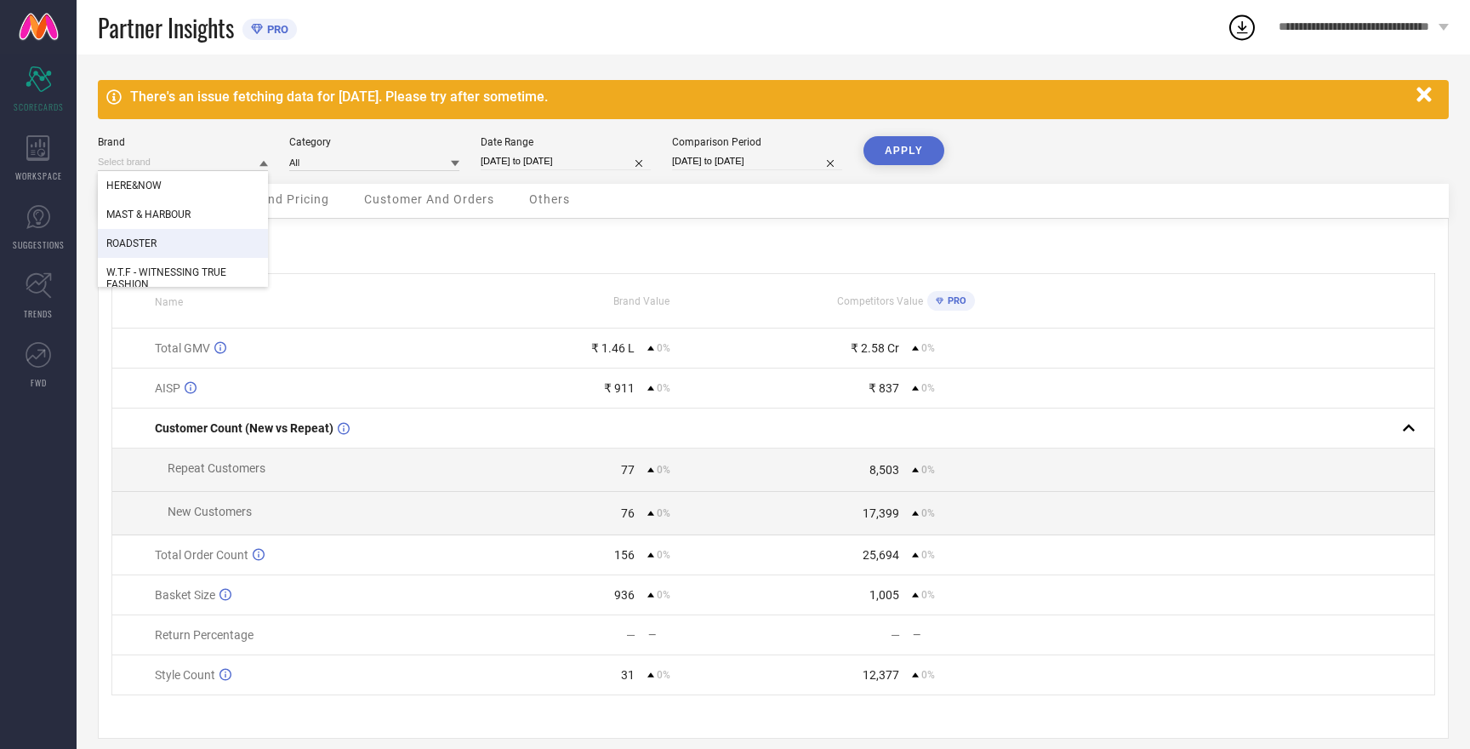
click at [146, 243] on span "ROADSTER" at bounding box center [131, 243] width 50 height 12
type input "All"
click at [146, 243] on div "Metrics" at bounding box center [773, 241] width 1324 height 20
click at [913, 155] on button "APPLY" at bounding box center [904, 150] width 81 height 29
click at [133, 158] on input at bounding box center [183, 162] width 170 height 18
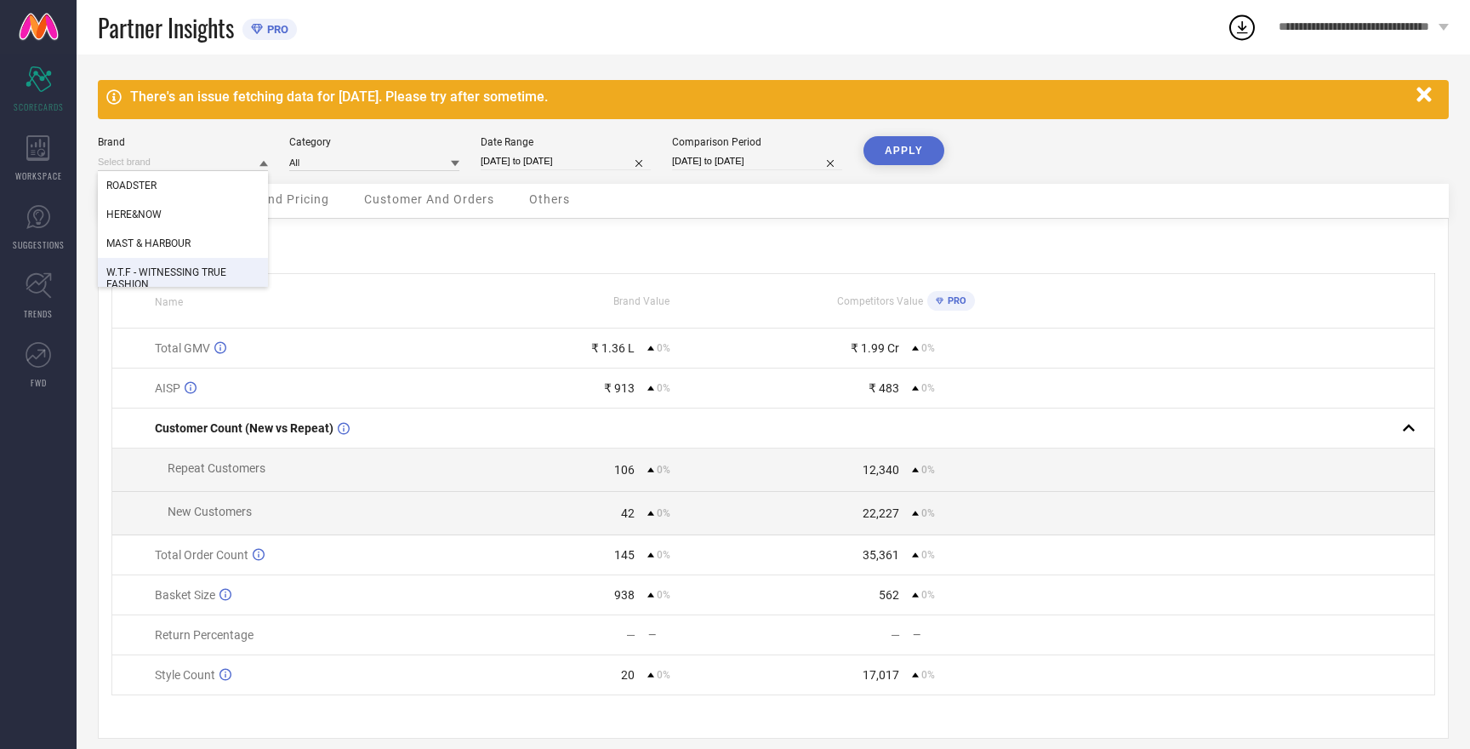
click at [145, 281] on span "W.T.F - WITNESSING TRUE FASHION" at bounding box center [182, 278] width 153 height 24
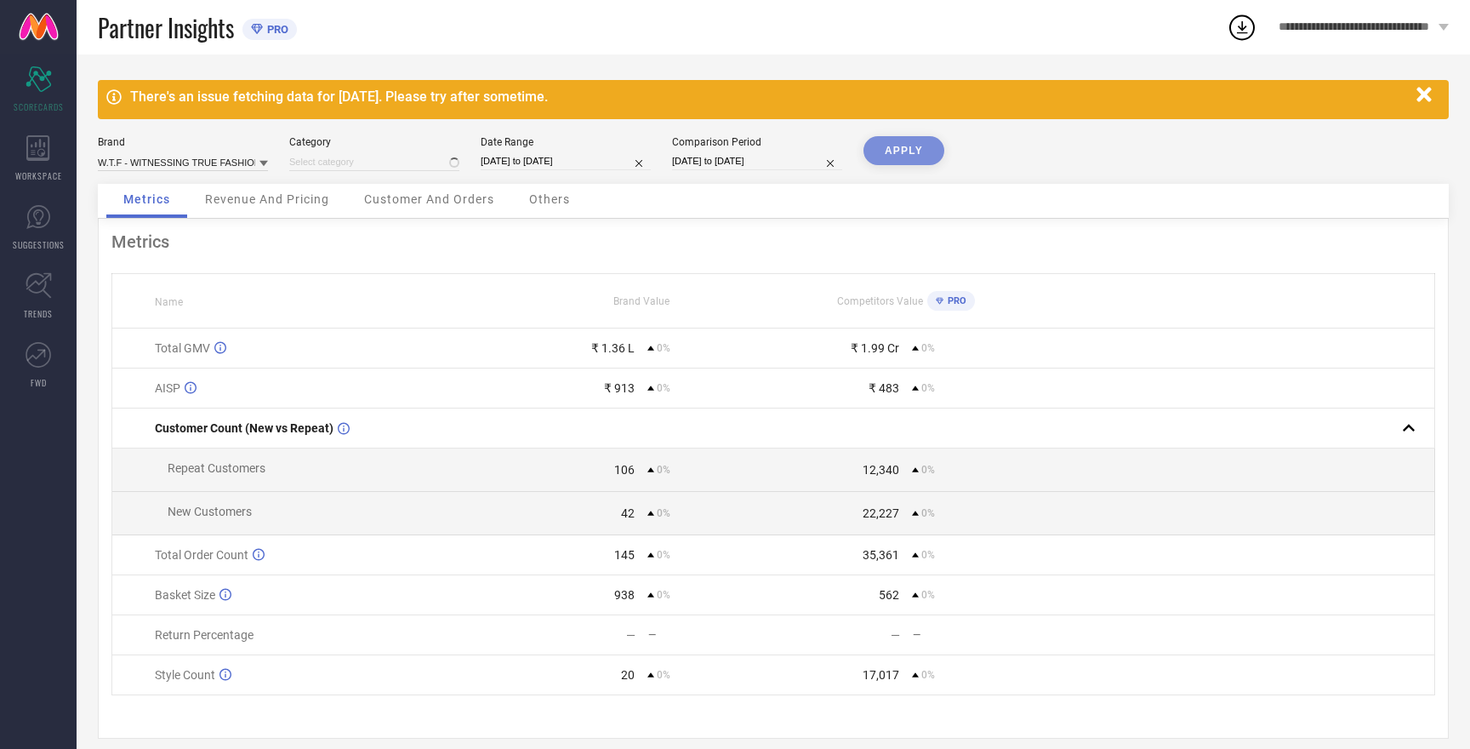
type input "All"
click at [925, 145] on button "APPLY" at bounding box center [904, 150] width 81 height 29
click at [202, 158] on input at bounding box center [183, 162] width 170 height 18
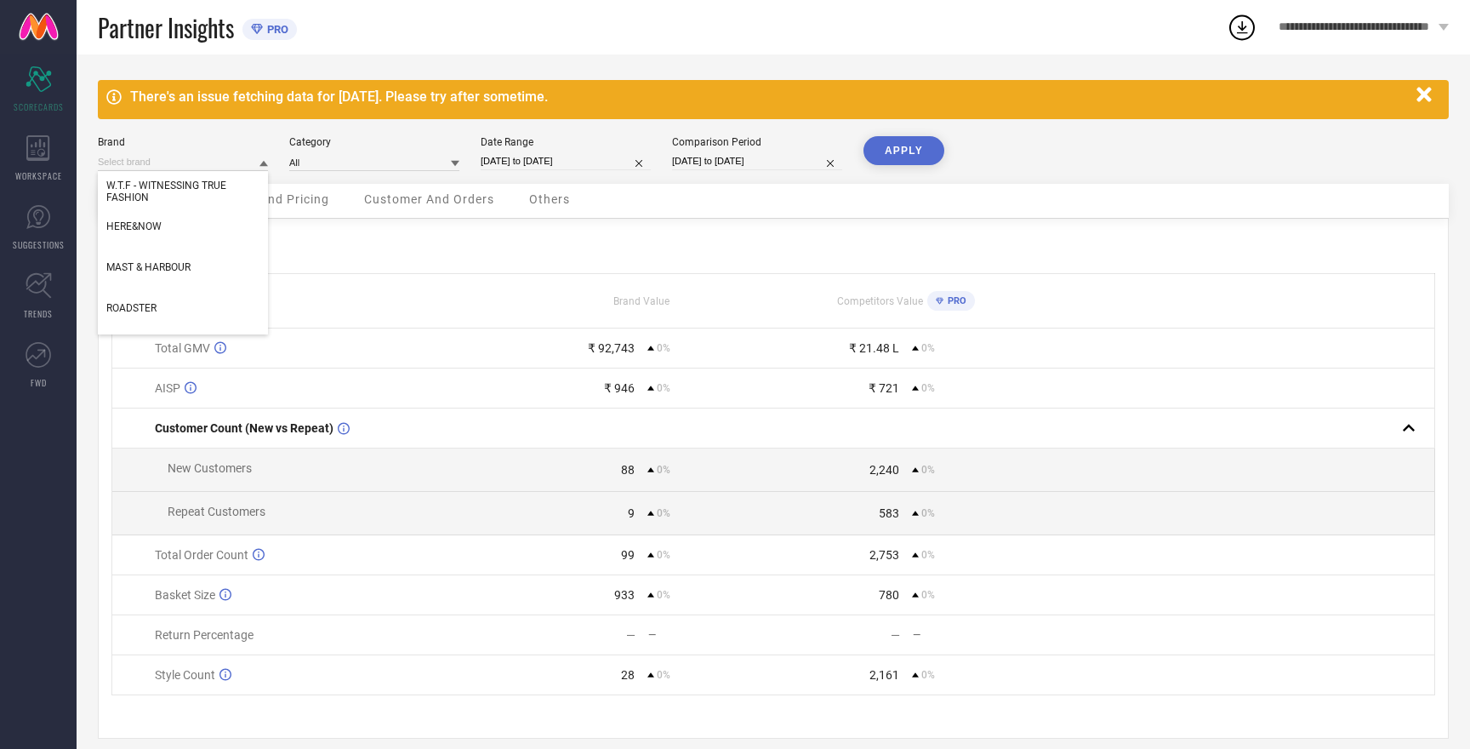
click at [592, 35] on div "Partner Insights PRO" at bounding box center [662, 27] width 1129 height 54
click at [221, 160] on input at bounding box center [183, 162] width 170 height 18
click at [165, 227] on div "HERE&NOW" at bounding box center [183, 226] width 170 height 29
type input "All"
click at [906, 151] on button "APPLY" at bounding box center [904, 150] width 81 height 29
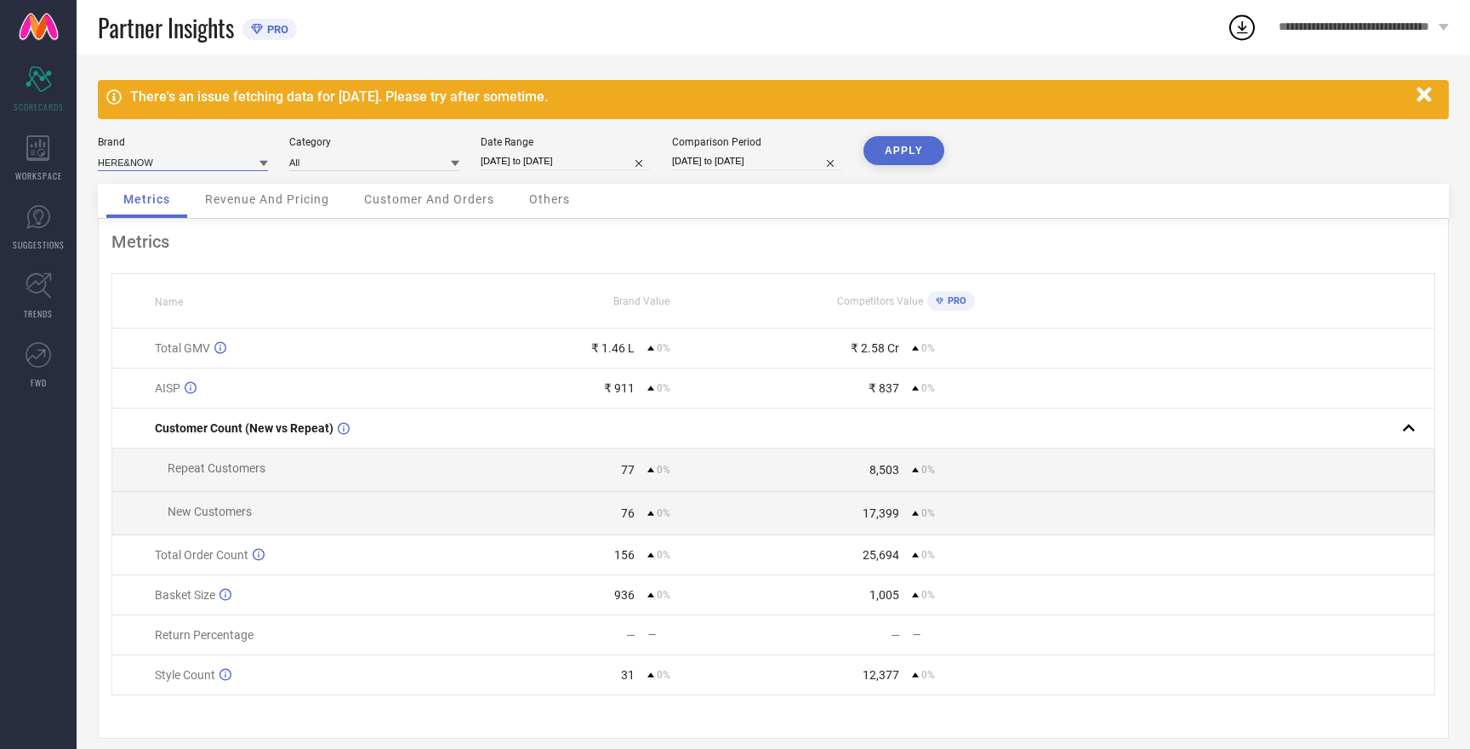
click at [146, 162] on input at bounding box center [183, 162] width 170 height 18
click at [141, 248] on span "ROADSTER" at bounding box center [131, 243] width 50 height 12
type input "All"
click at [913, 155] on button "APPLY" at bounding box center [904, 150] width 81 height 29
click at [128, 164] on input at bounding box center [183, 162] width 170 height 18
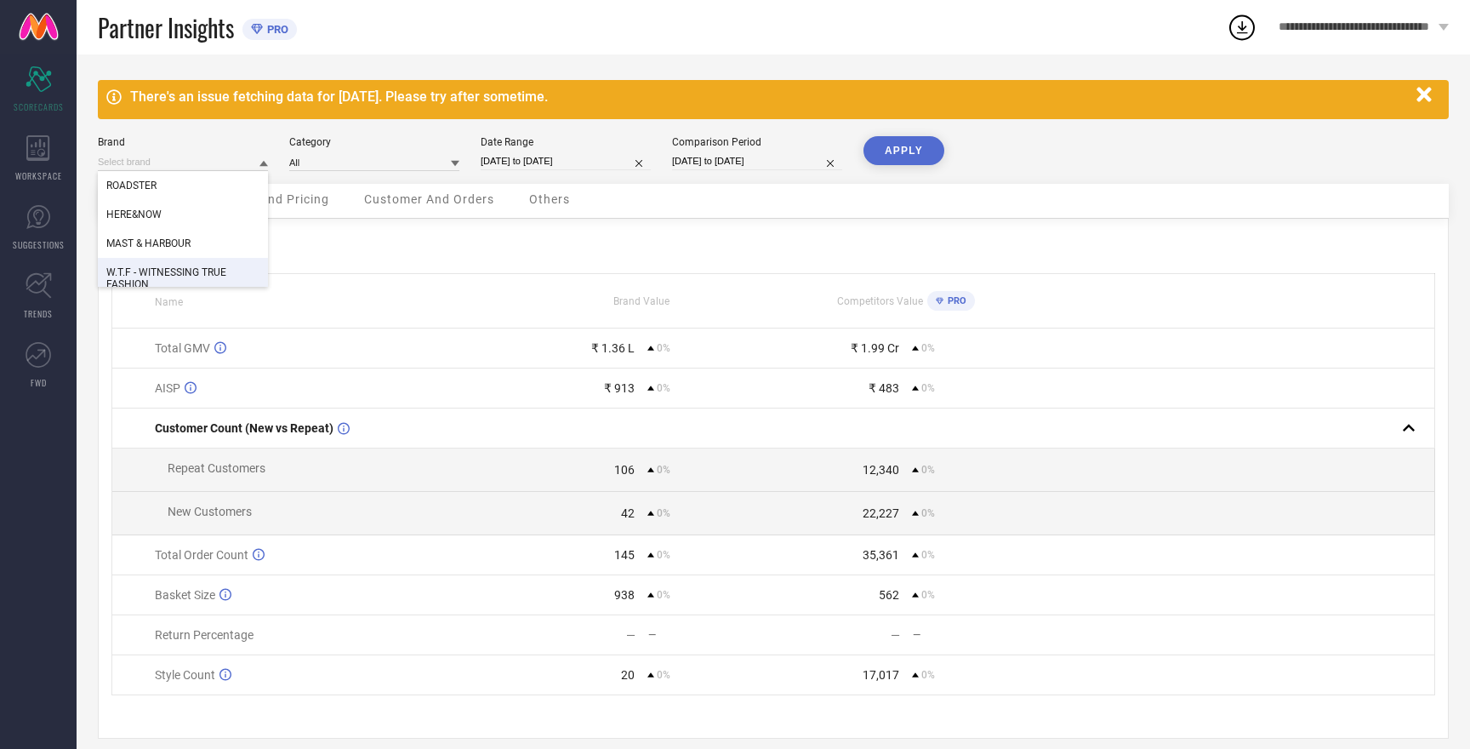
click at [151, 276] on span "W.T.F - WITNESSING TRUE FASHION" at bounding box center [182, 278] width 153 height 24
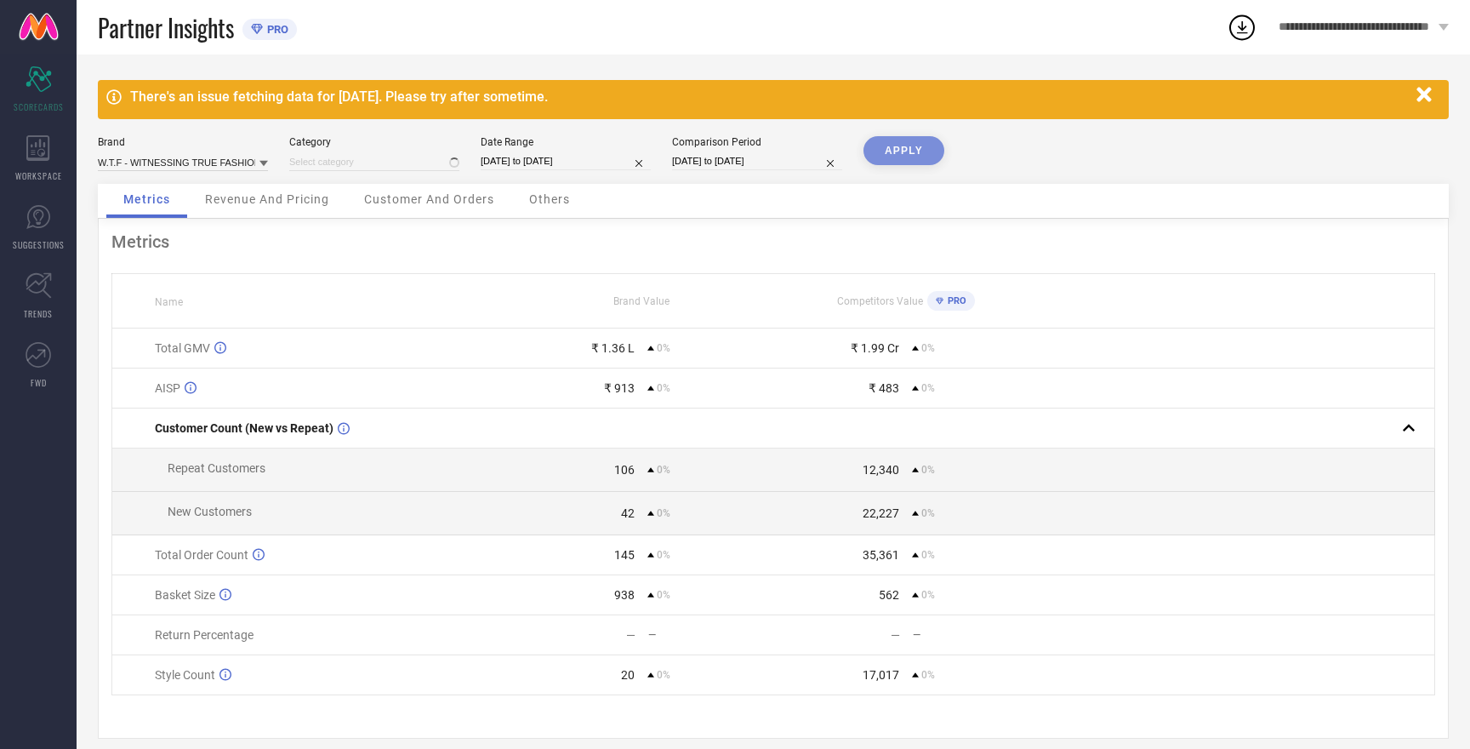
type input "All"
click at [916, 152] on button "APPLY" at bounding box center [904, 150] width 81 height 29
click at [555, 161] on input "[DATE] to [DATE]" at bounding box center [566, 161] width 170 height 18
select select "8"
select select "2025"
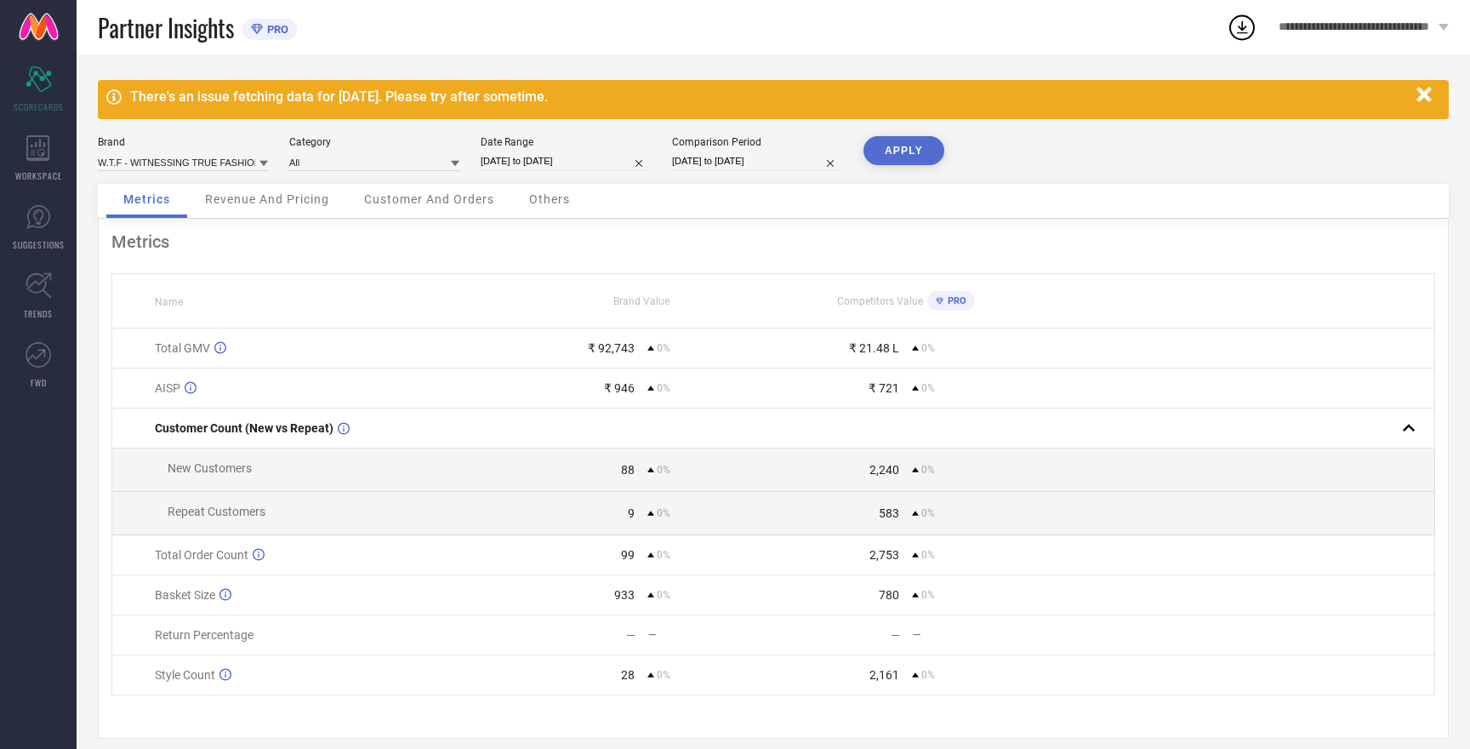
select select "9"
select select "2025"
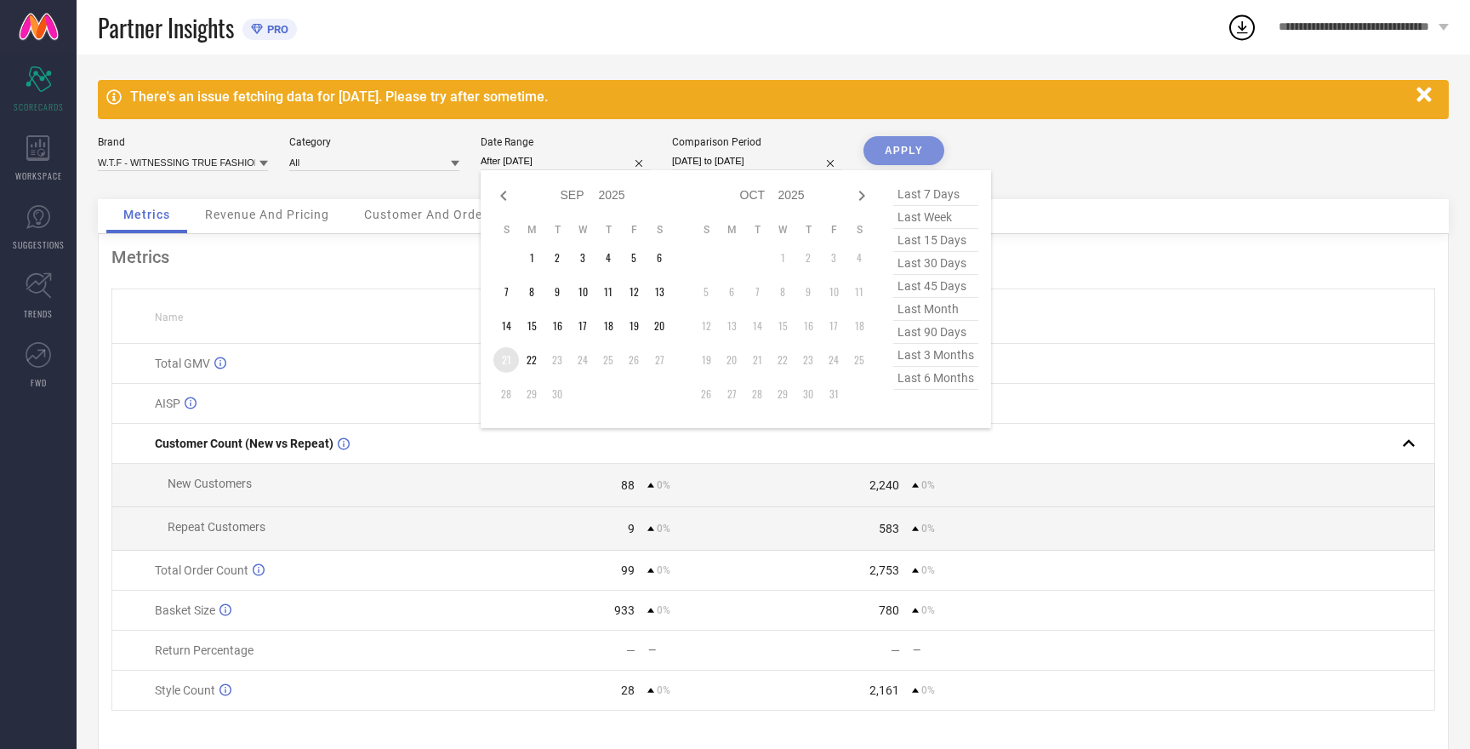
click at [509, 362] on td "21" at bounding box center [506, 360] width 26 height 26
type input "[DATE] to [DATE]"
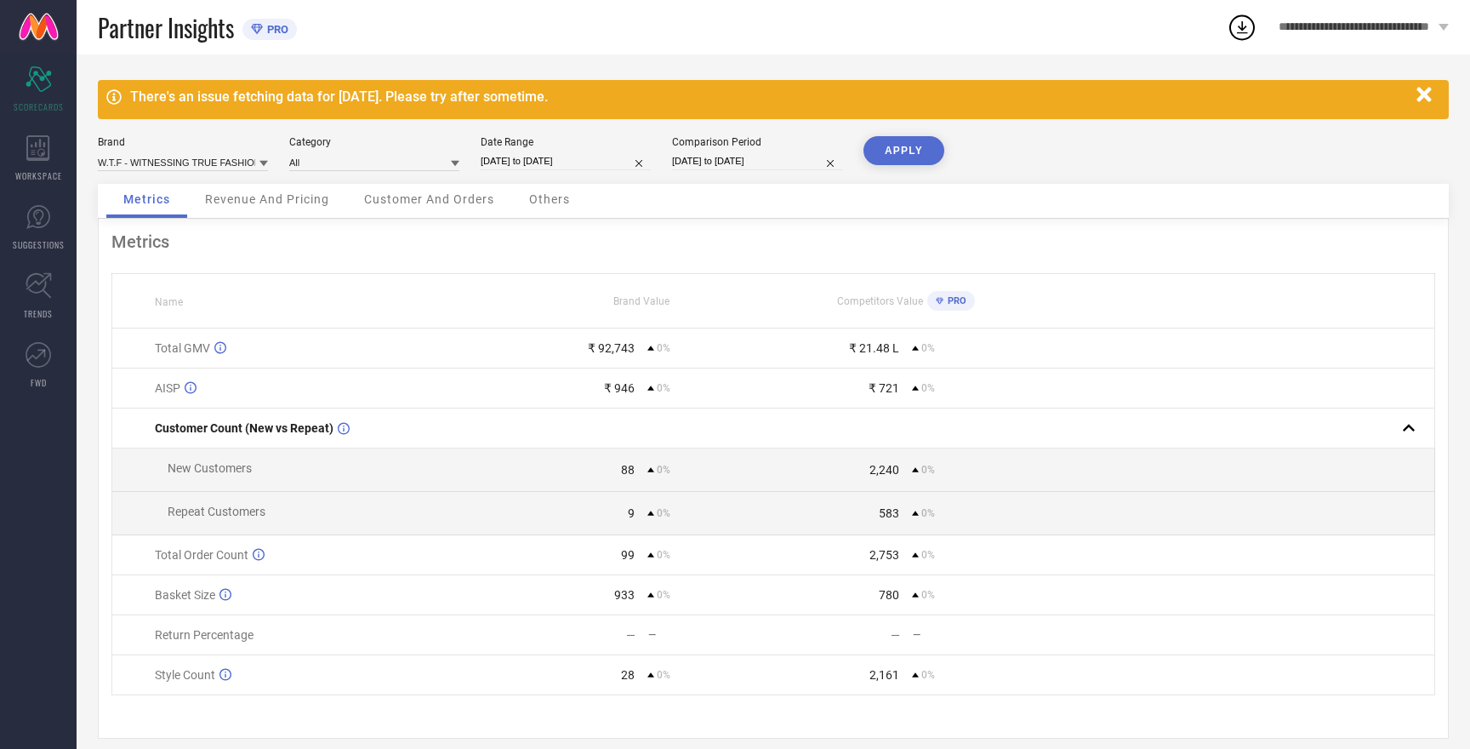
click at [736, 161] on input "[DATE] to [DATE]" at bounding box center [757, 161] width 170 height 18
select select "8"
select select "2025"
select select "9"
select select "2025"
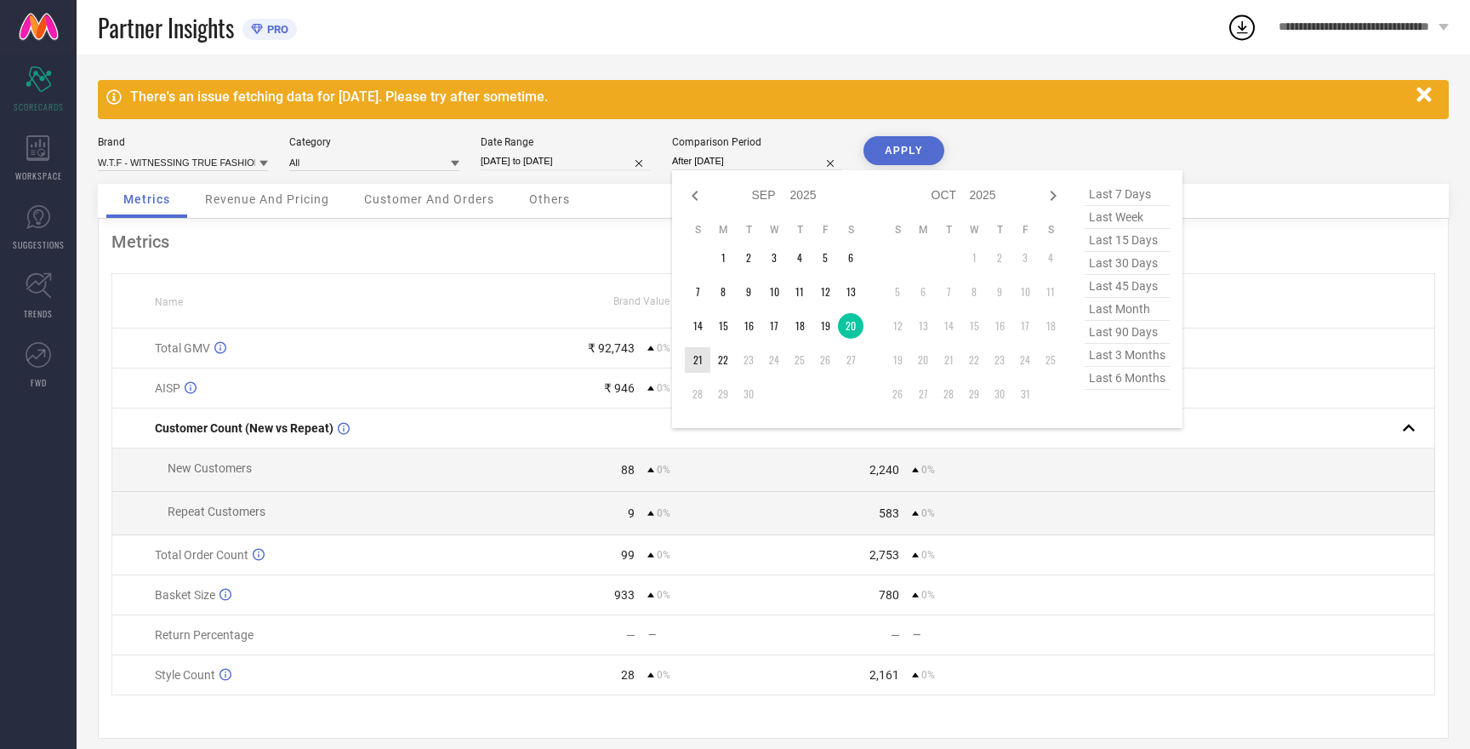
click at [703, 362] on td "21" at bounding box center [698, 360] width 26 height 26
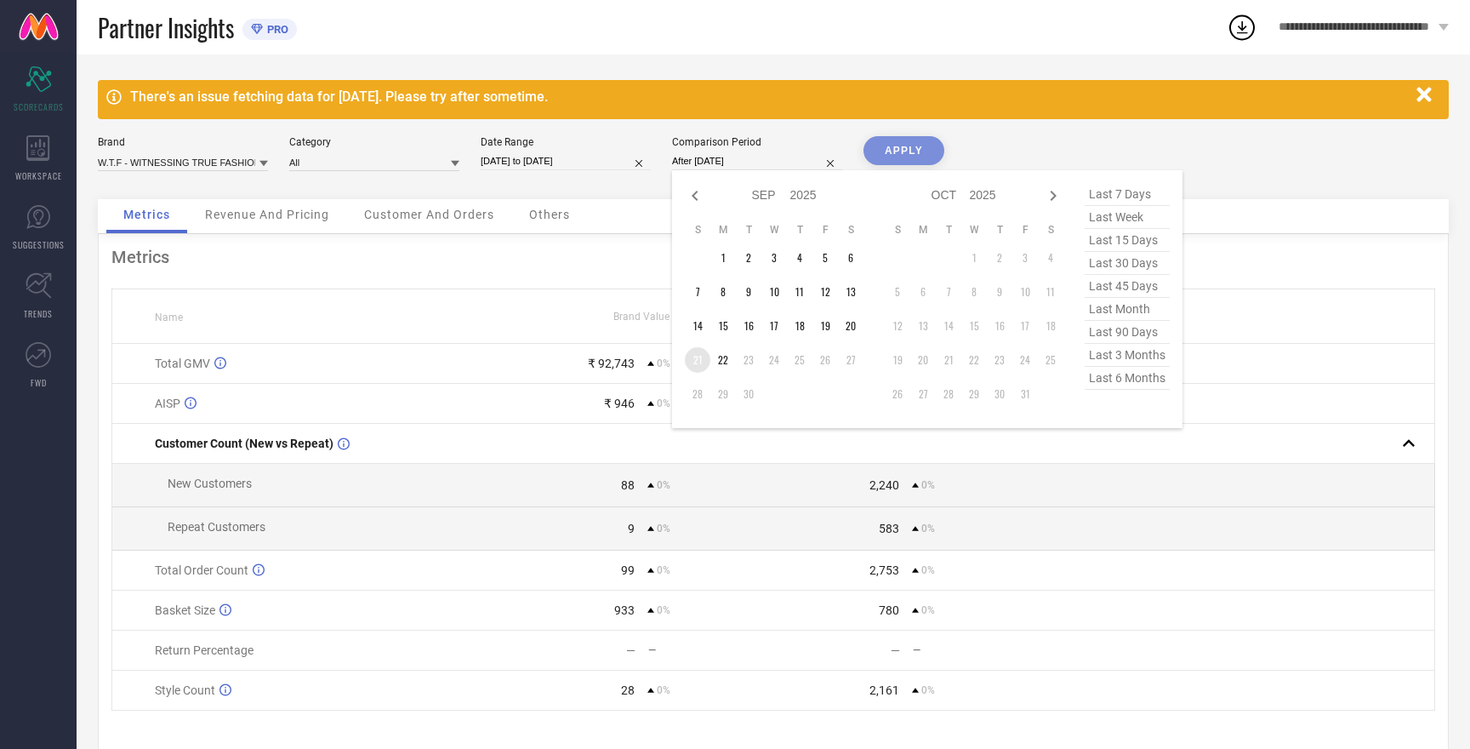
type input "[DATE] to [DATE]"
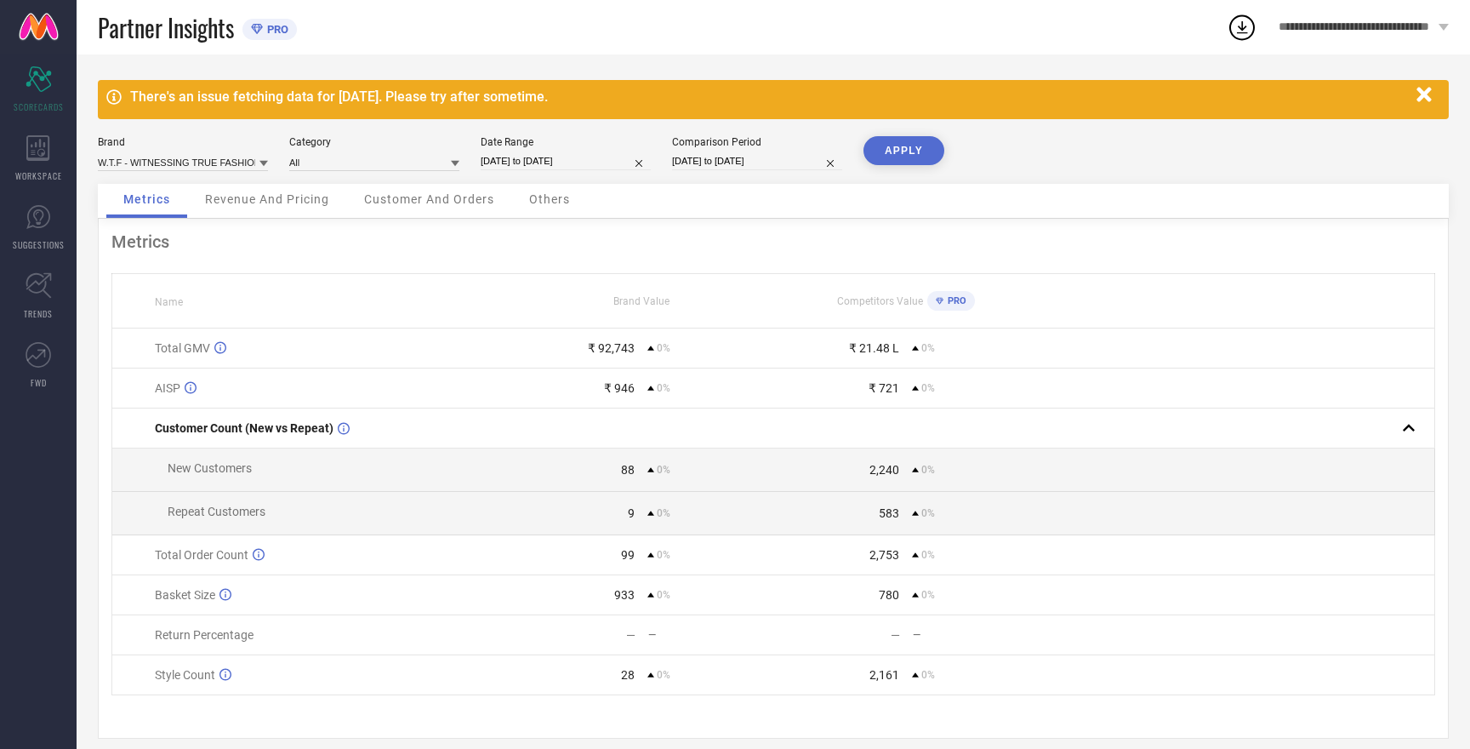
click at [907, 148] on button "APPLY" at bounding box center [904, 150] width 81 height 29
click at [908, 151] on button "APPLY" at bounding box center [904, 150] width 81 height 29
click at [183, 160] on input at bounding box center [183, 162] width 170 height 18
click at [162, 226] on div "HERE&NOW" at bounding box center [183, 226] width 170 height 29
type input "All"
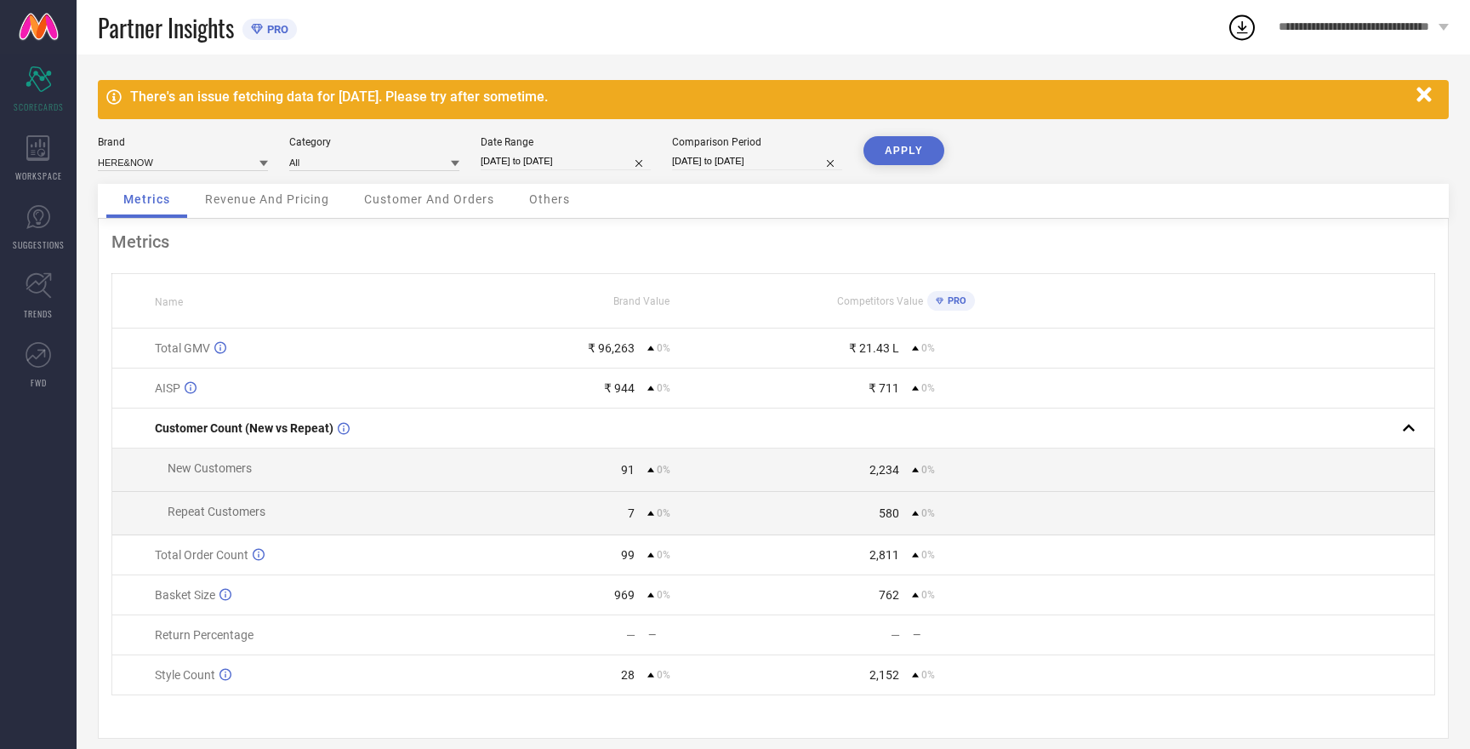
click at [902, 149] on button "APPLY" at bounding box center [904, 150] width 81 height 29
click at [134, 162] on input at bounding box center [183, 162] width 170 height 18
click at [139, 242] on span "ROADSTER" at bounding box center [131, 243] width 50 height 12
type input "All"
click at [899, 156] on button "APPLY" at bounding box center [904, 150] width 81 height 29
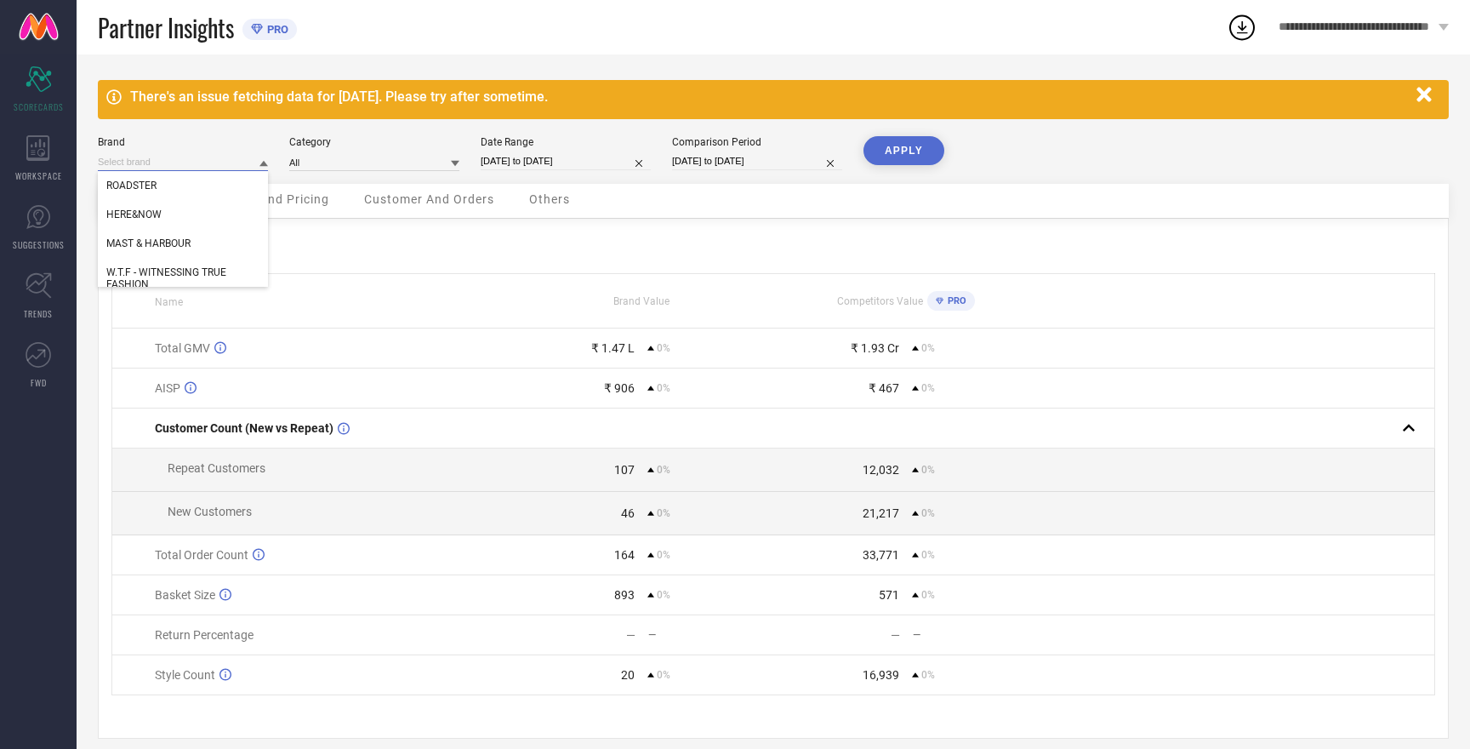
click at [128, 166] on input at bounding box center [183, 162] width 170 height 18
click at [151, 249] on span "MAST & HARBOUR" at bounding box center [148, 243] width 84 height 12
type input "All"
click at [897, 156] on button "APPLY" at bounding box center [904, 150] width 81 height 29
click at [527, 162] on input "[DATE] to [DATE]" at bounding box center [566, 161] width 170 height 18
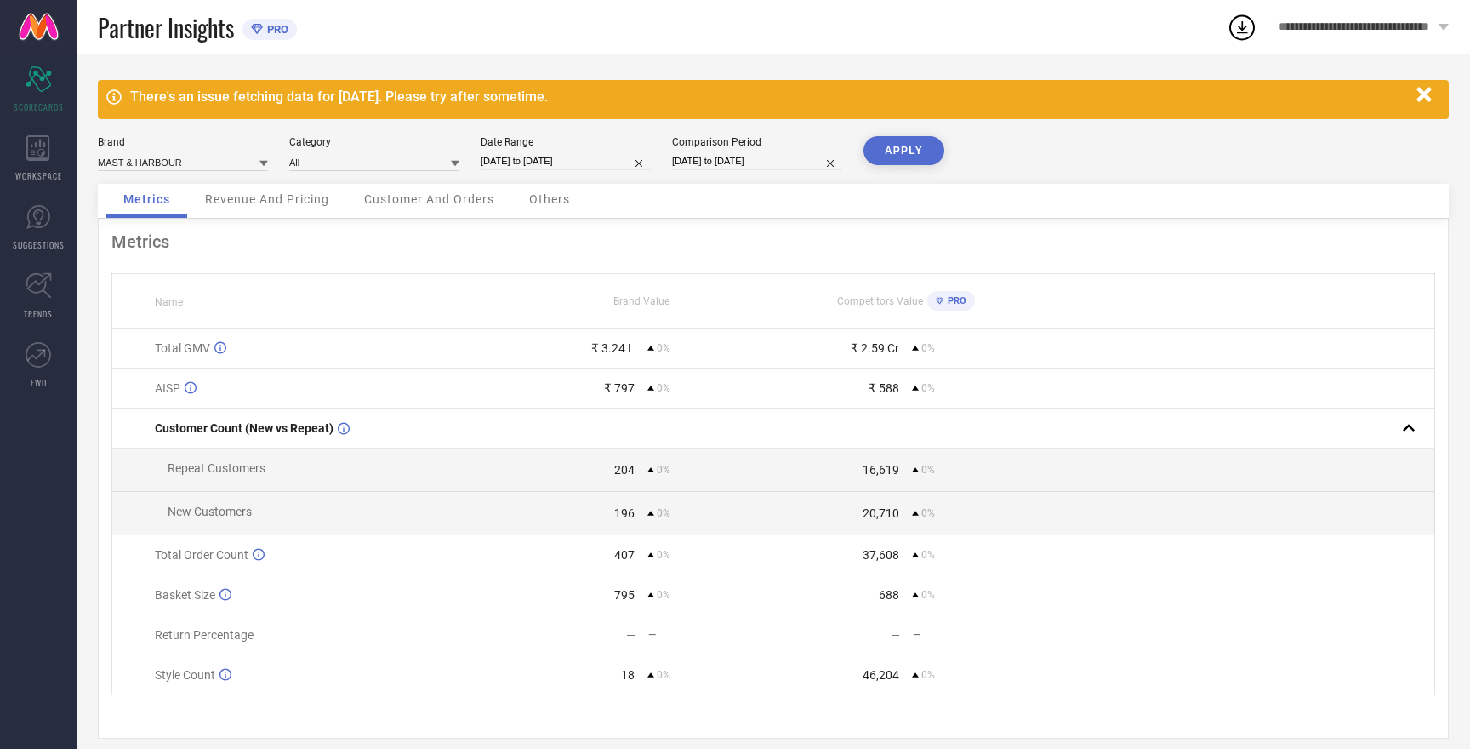
select select "8"
select select "2025"
select select "9"
select select "2025"
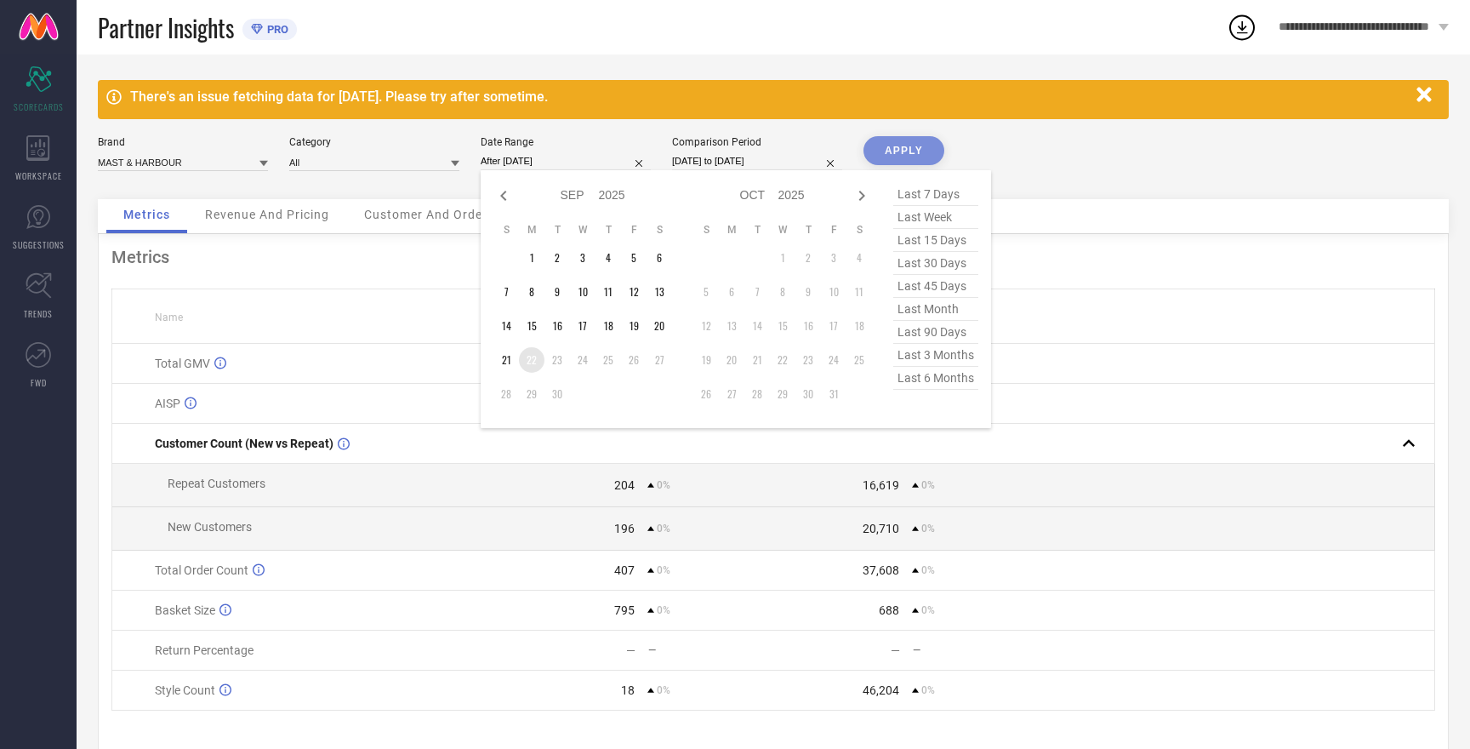
click at [533, 363] on td "22" at bounding box center [532, 360] width 26 height 26
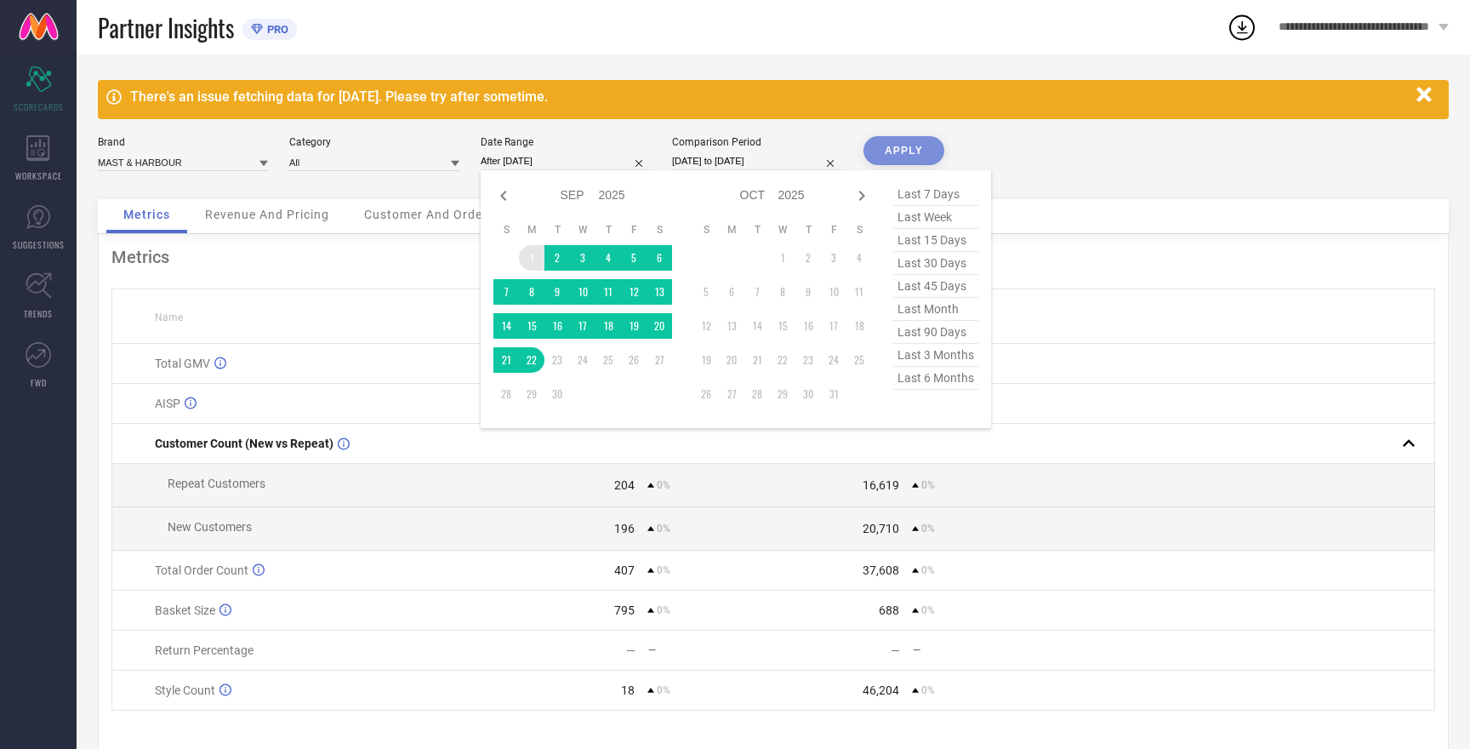
type input "[DATE] to [DATE]"
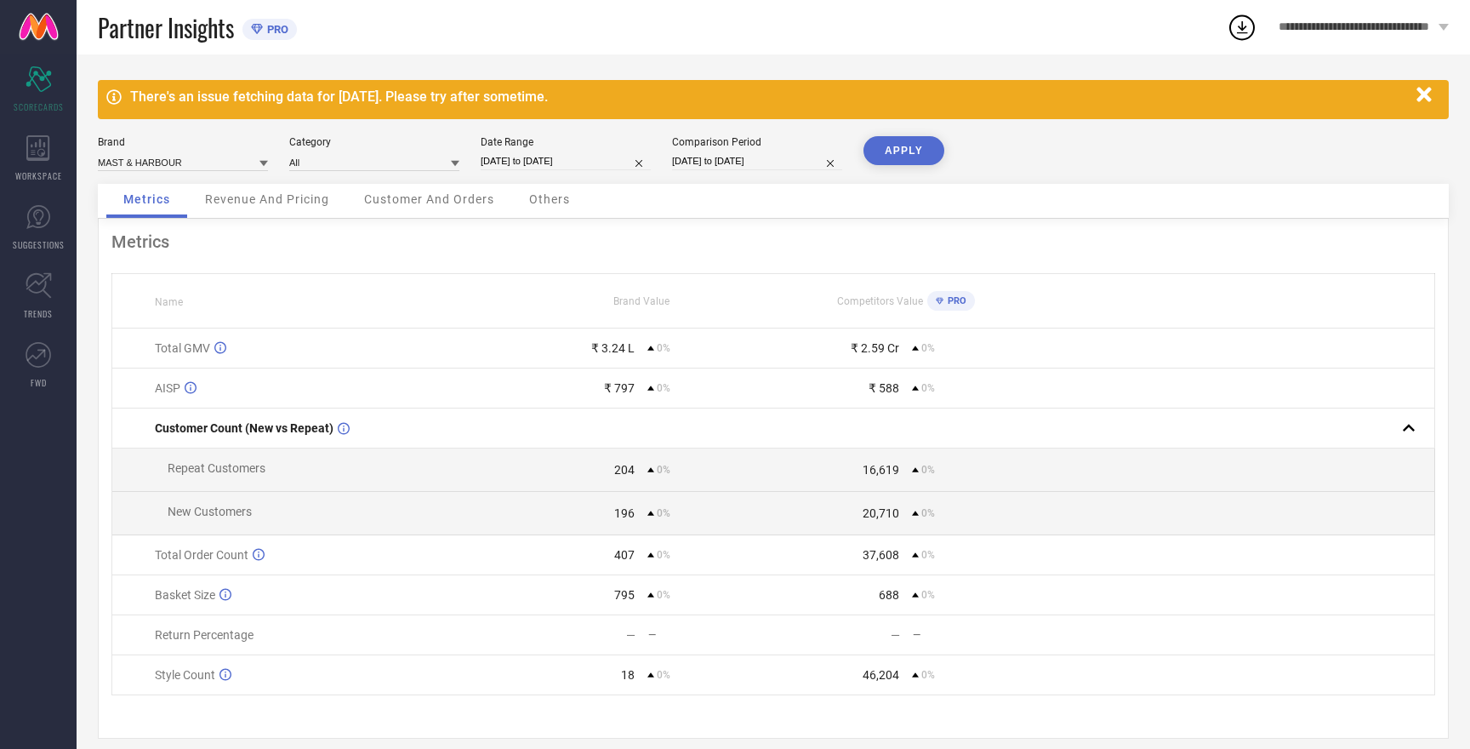
select select "8"
select select "2025"
select select "9"
select select "2025"
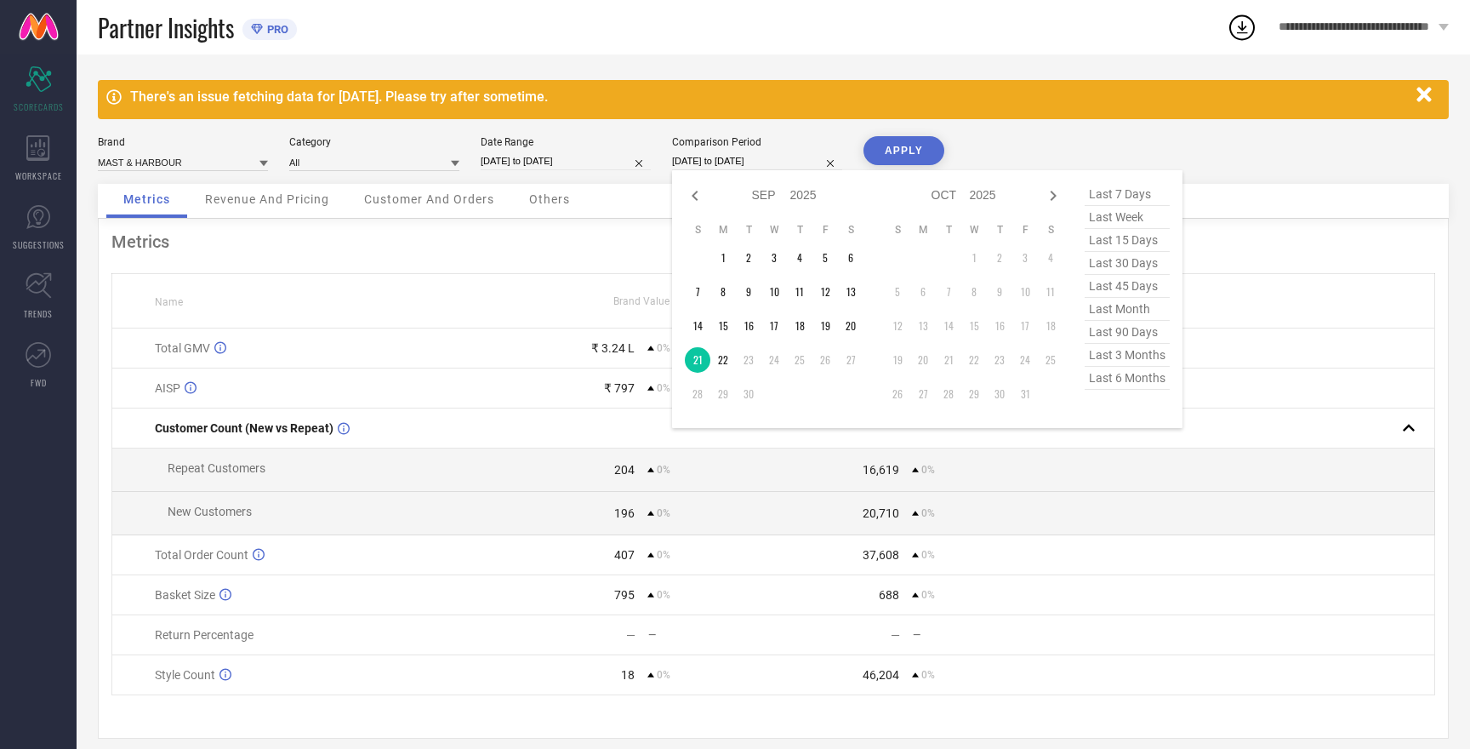
click at [730, 163] on input "[DATE] to [DATE]" at bounding box center [757, 161] width 170 height 18
click at [726, 364] on td "22" at bounding box center [723, 360] width 26 height 26
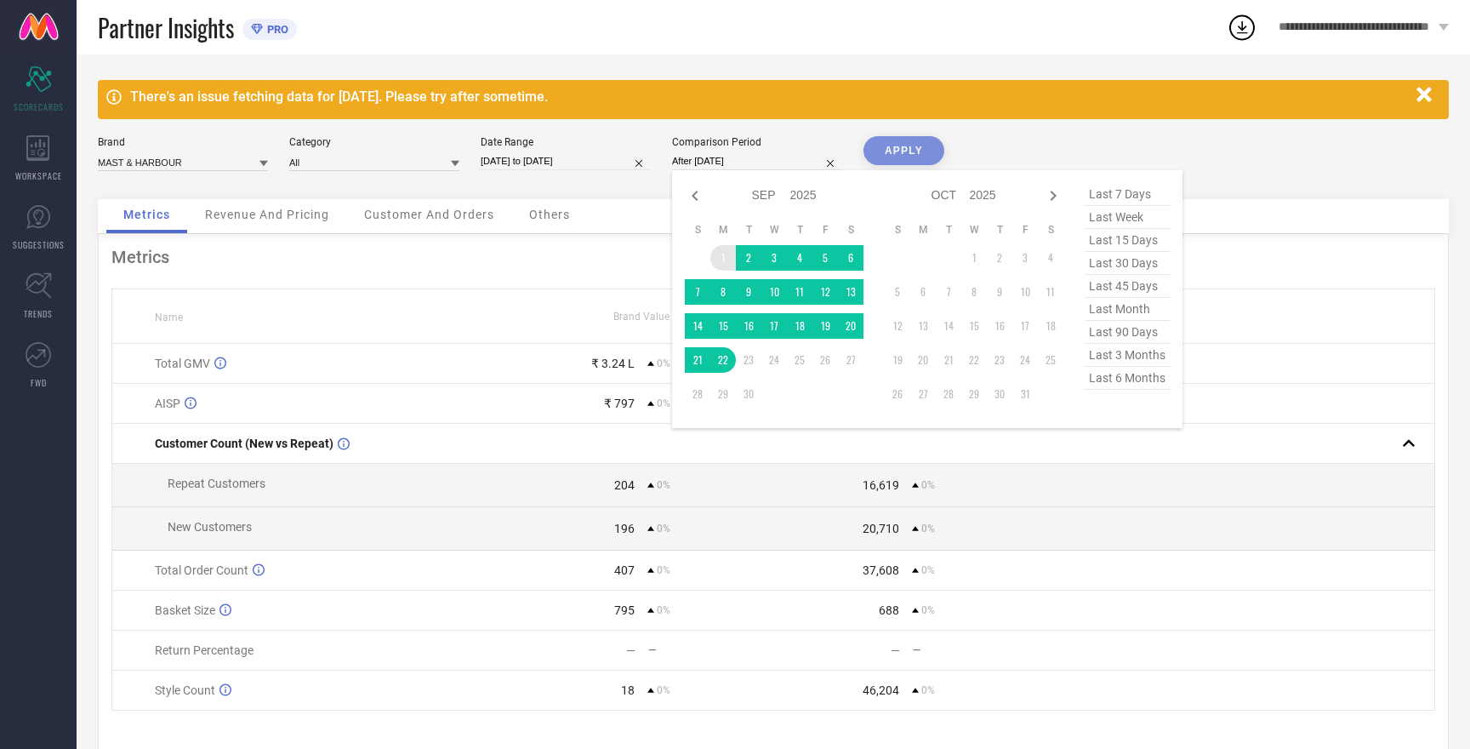
type input "[DATE] to [DATE]"
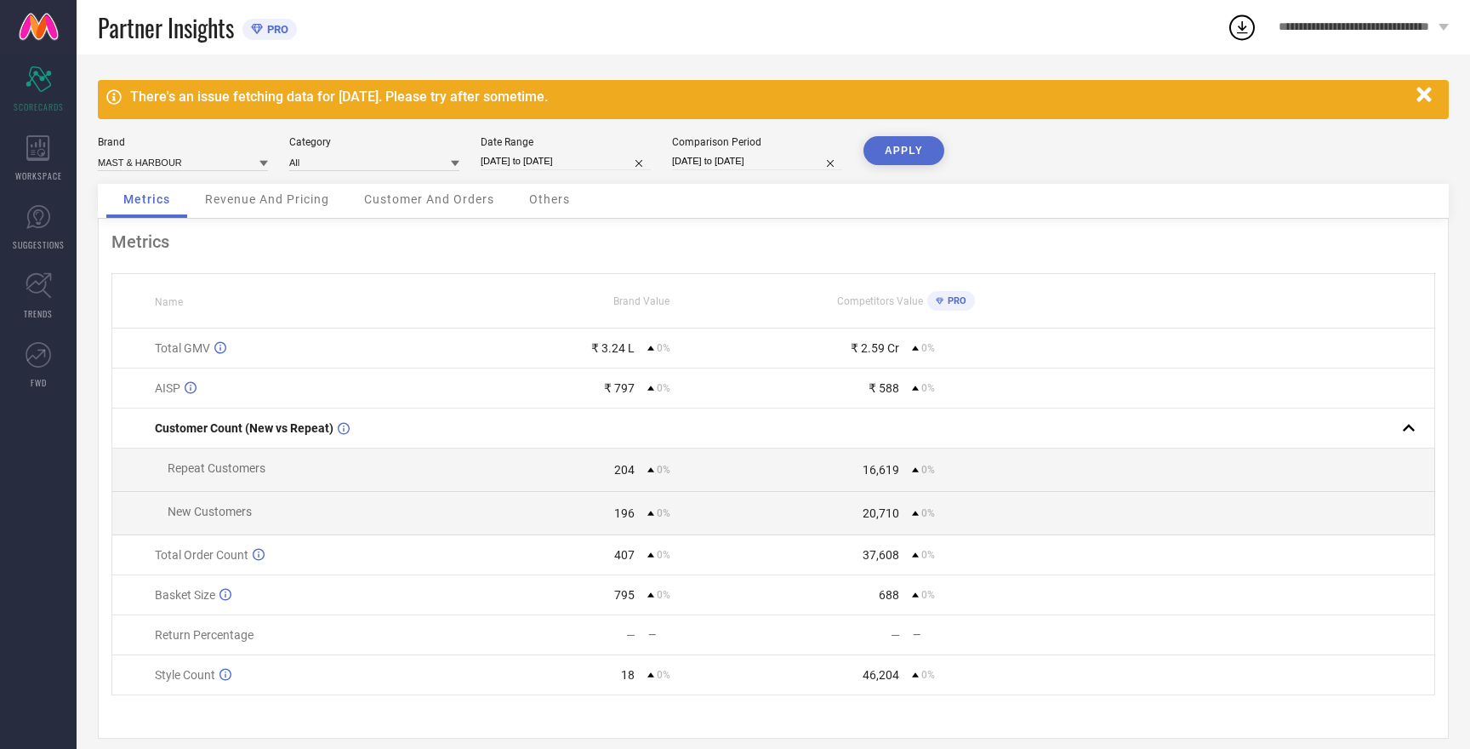
click at [903, 149] on button "APPLY" at bounding box center [904, 150] width 81 height 29
click at [157, 161] on input at bounding box center [183, 162] width 170 height 18
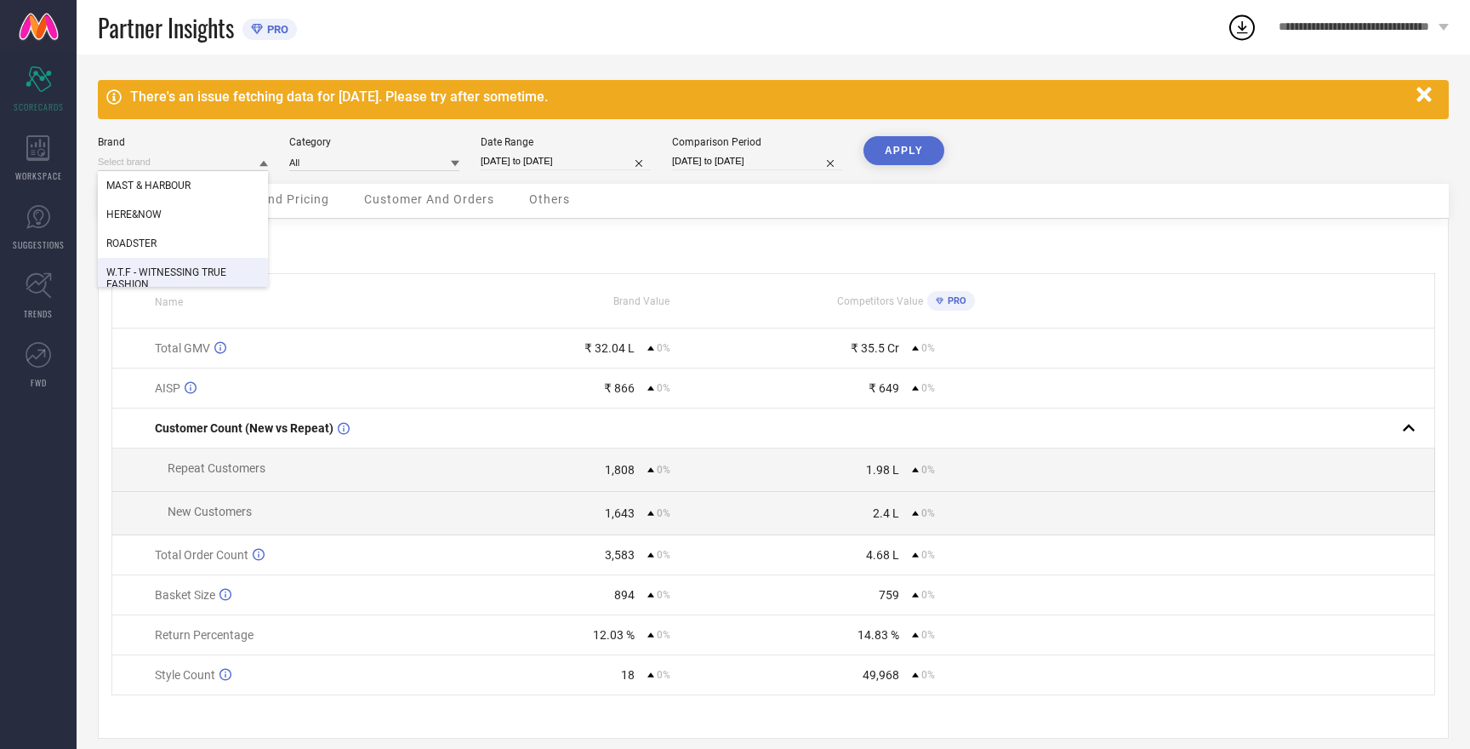
click at [157, 268] on span "W.T.F - WITNESSING TRUE FASHION" at bounding box center [182, 278] width 153 height 24
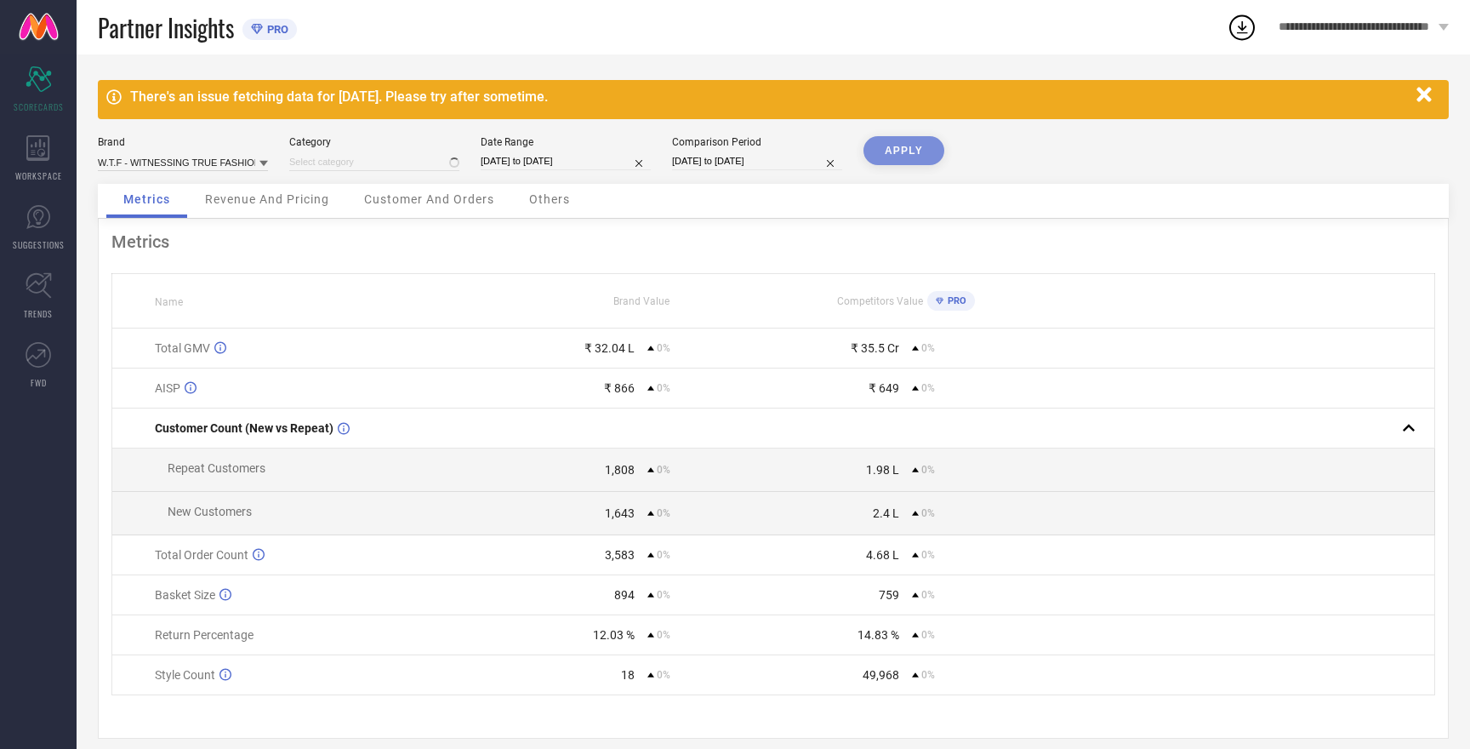
type input "All"
click at [906, 155] on button "APPLY" at bounding box center [904, 150] width 81 height 29
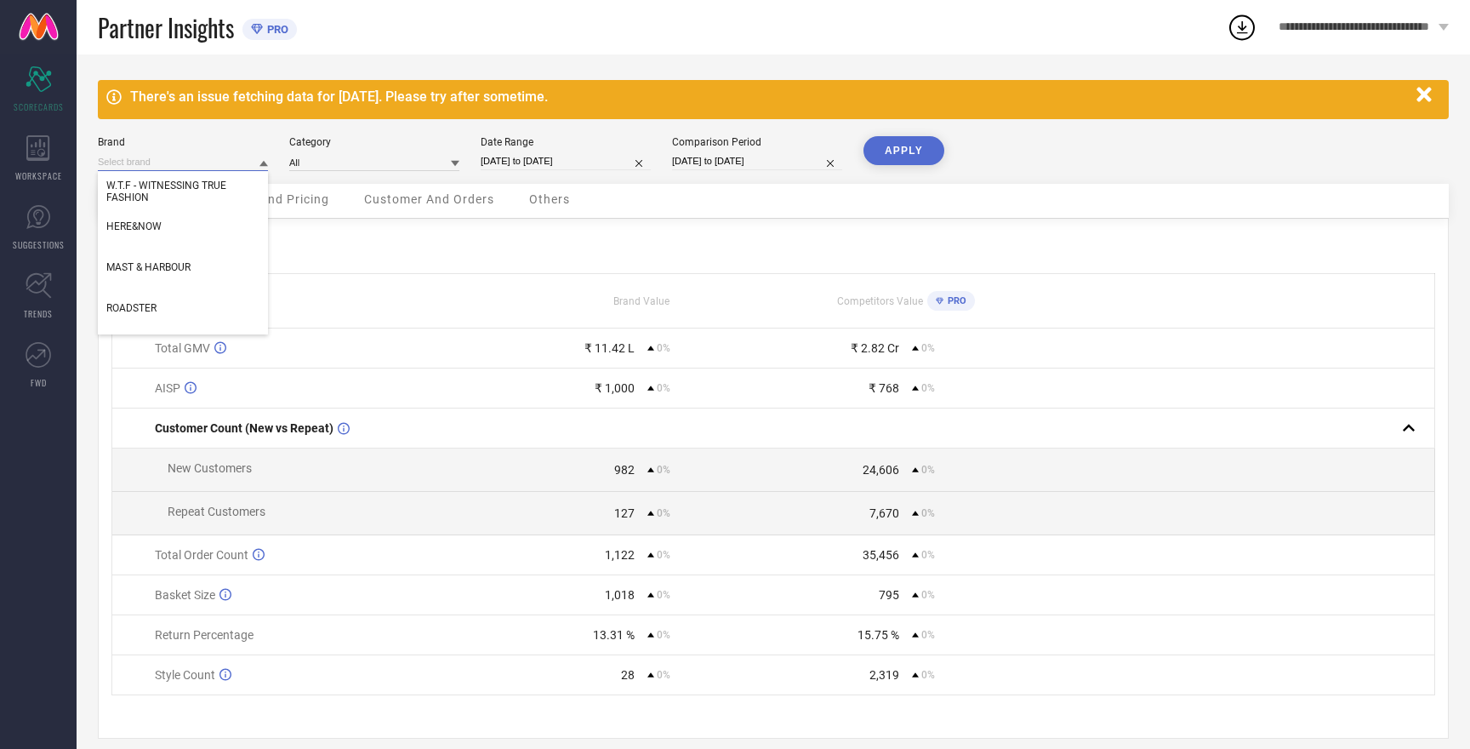
click at [192, 162] on input at bounding box center [183, 162] width 170 height 18
click at [157, 231] on span "HERE&NOW" at bounding box center [133, 226] width 55 height 12
type input "All"
click at [881, 150] on button "APPLY" at bounding box center [904, 150] width 81 height 29
click at [146, 161] on input at bounding box center [183, 162] width 170 height 18
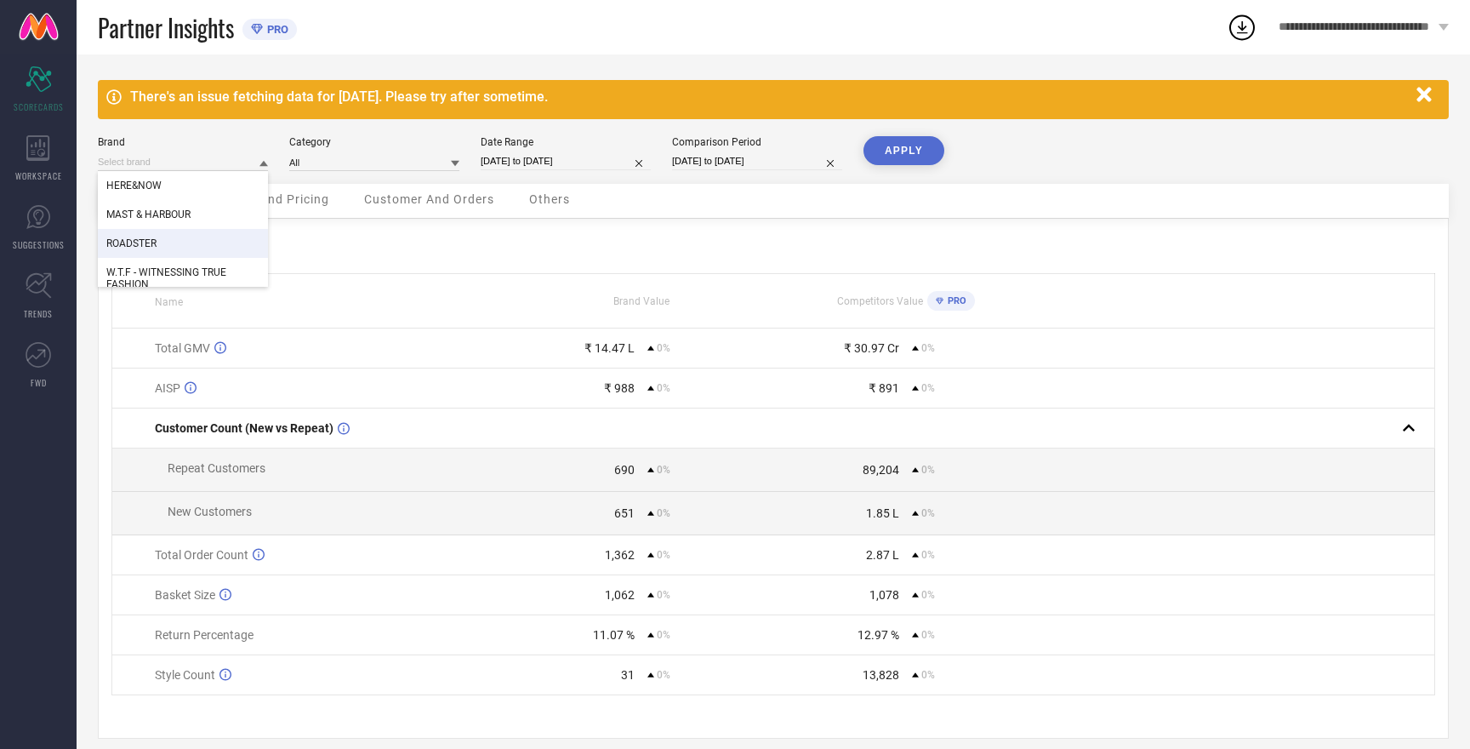
click at [153, 247] on span "ROADSTER" at bounding box center [131, 243] width 50 height 12
type input "All"
click at [906, 145] on button "APPLY" at bounding box center [904, 150] width 81 height 29
click at [128, 162] on input at bounding box center [183, 162] width 170 height 18
click at [154, 241] on span "MAST & HARBOUR" at bounding box center [148, 243] width 84 height 12
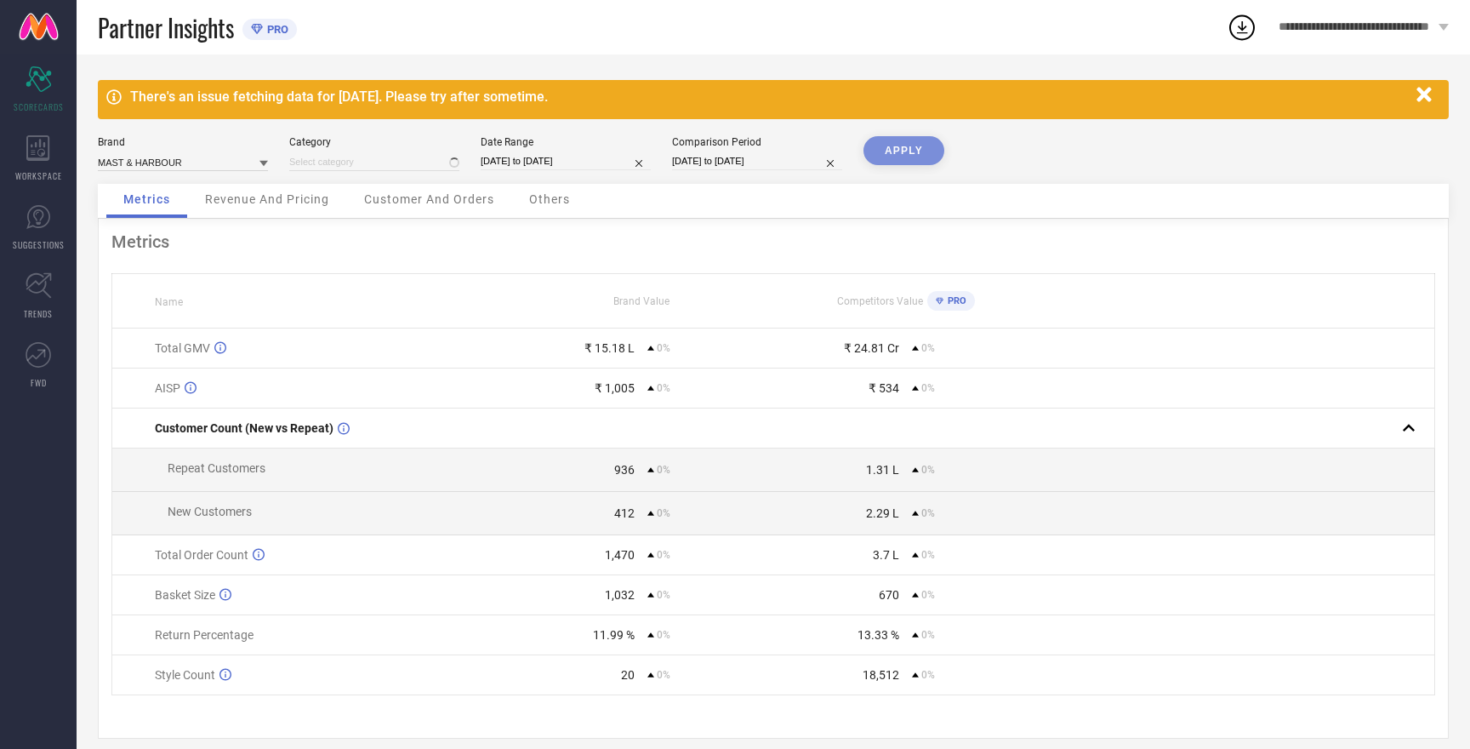
type input "All"
click at [918, 144] on button "APPLY" at bounding box center [904, 150] width 81 height 29
click at [914, 154] on button "APPLY" at bounding box center [904, 150] width 81 height 29
